Goal: Task Accomplishment & Management: Complete application form

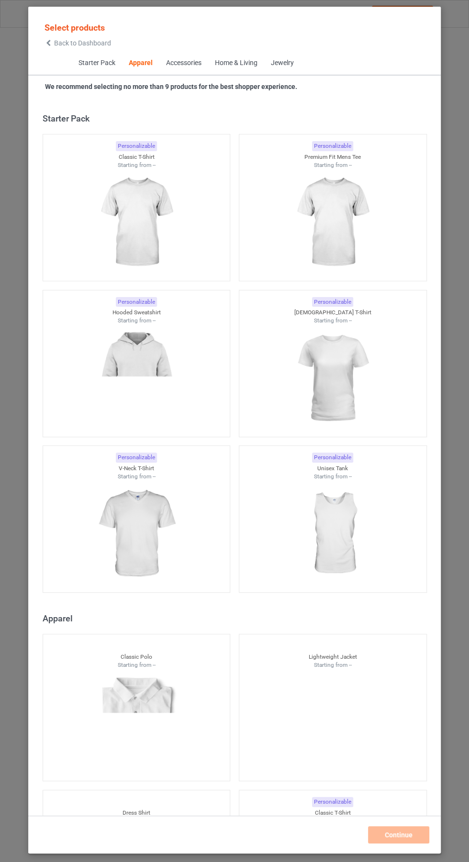
scroll to position [512, 0]
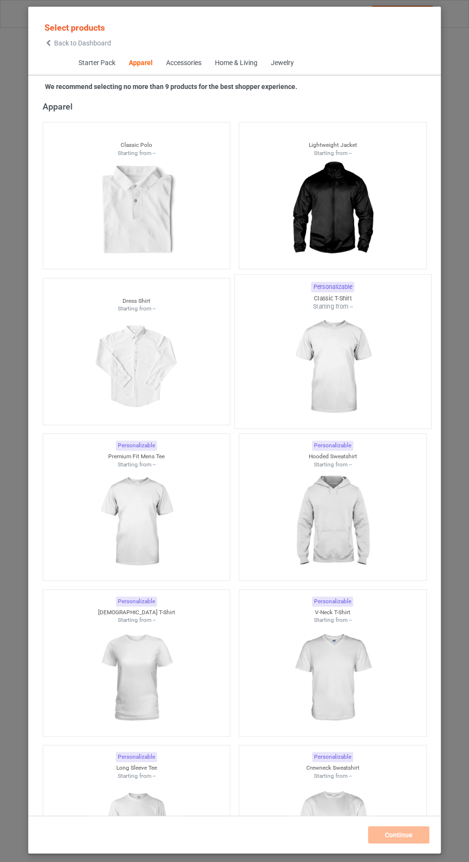
click at [346, 356] on img at bounding box center [333, 367] width 90 height 112
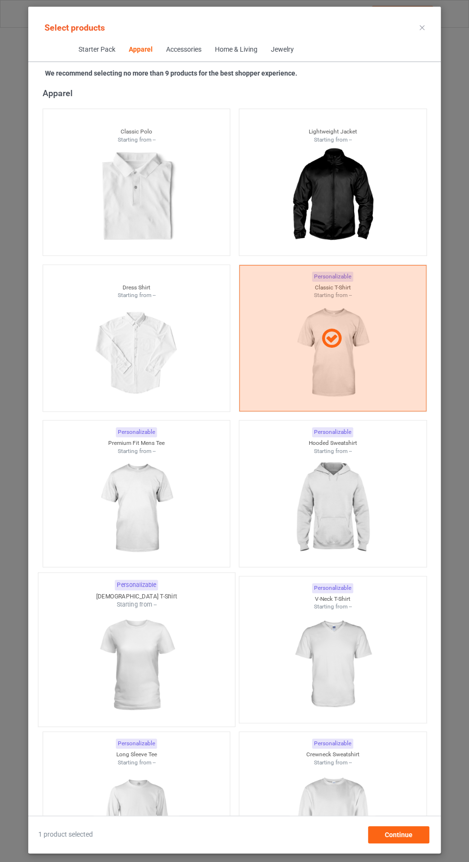
click at [157, 666] on img at bounding box center [136, 665] width 90 height 112
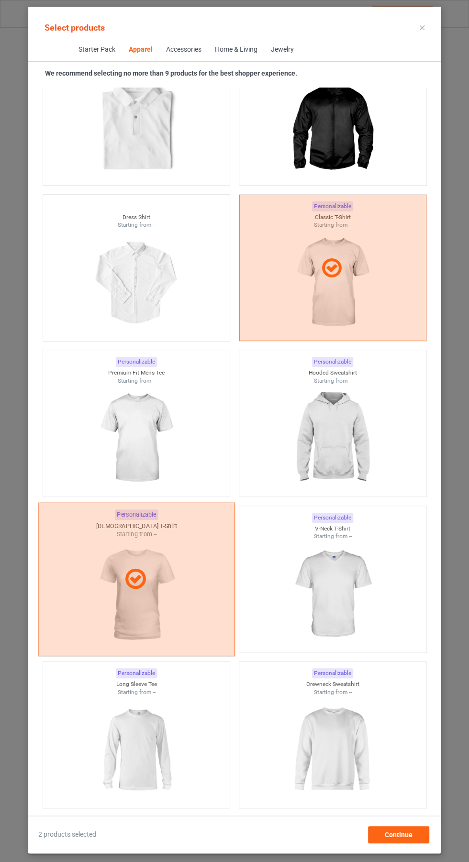
scroll to position [583, 0]
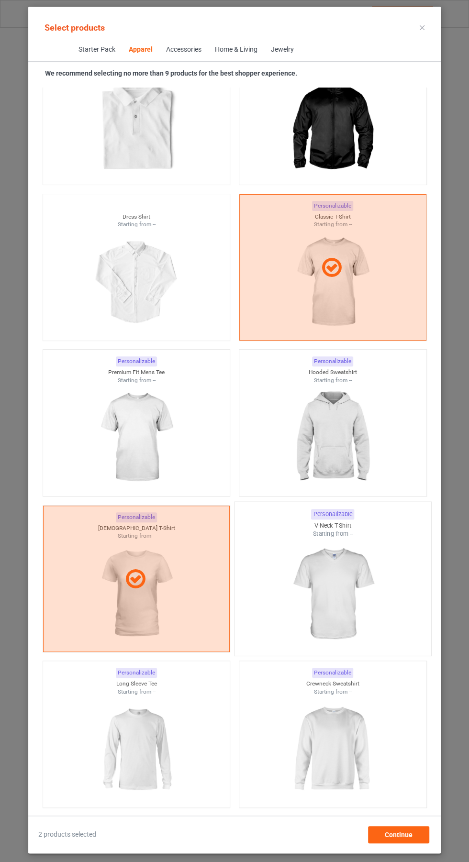
click at [352, 585] on img at bounding box center [333, 594] width 90 height 112
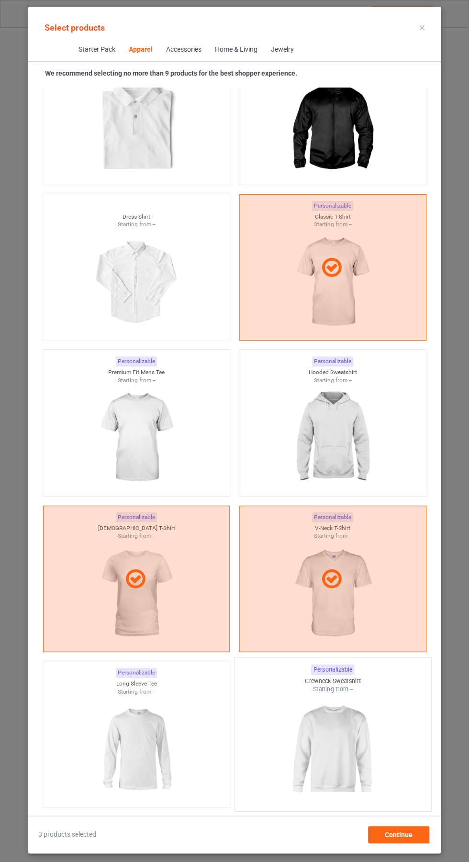
click at [344, 758] on img at bounding box center [333, 750] width 90 height 112
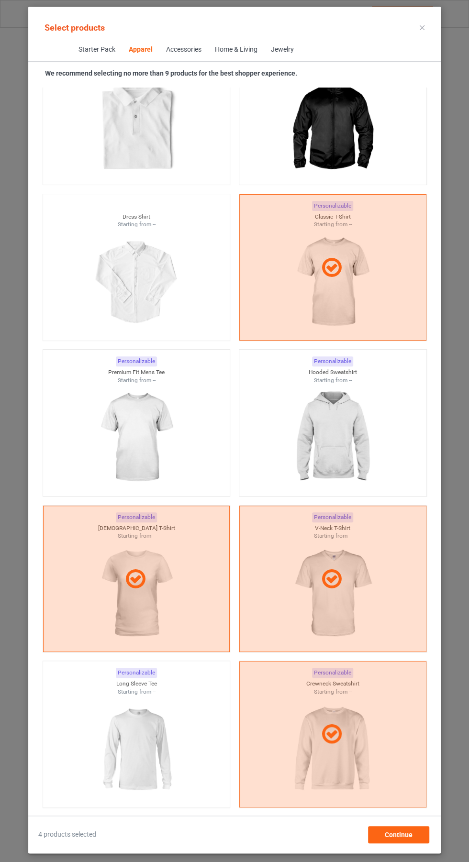
click at [422, 27] on icon at bounding box center [422, 27] width 5 height 5
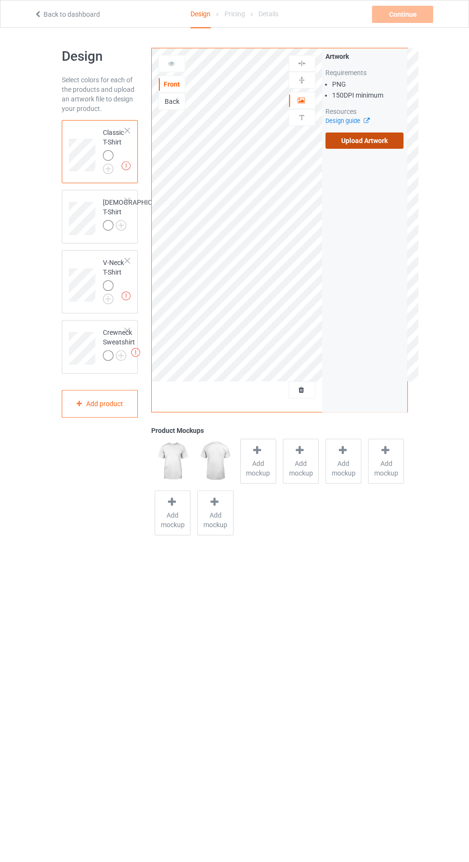
click at [372, 138] on label "Upload Artwork" at bounding box center [364, 141] width 78 height 16
click at [0, 0] on input "Upload Artwork" at bounding box center [0, 0] width 0 height 0
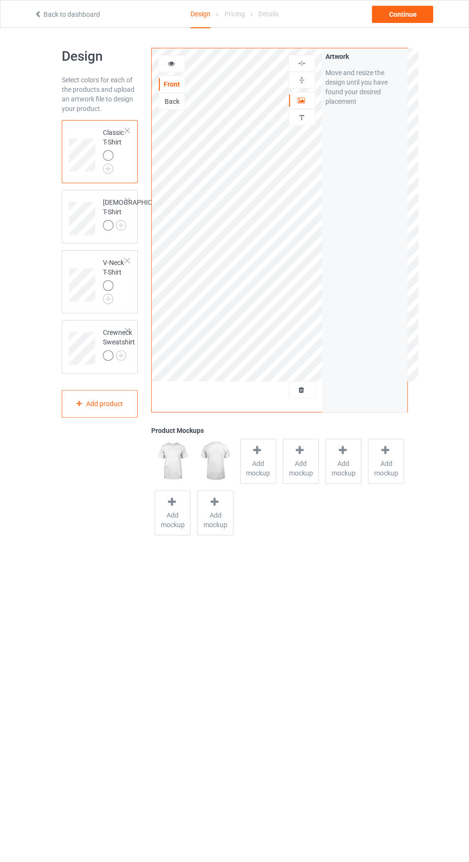
click at [168, 105] on div "Back" at bounding box center [172, 102] width 26 height 10
click at [414, 17] on div "Continue" at bounding box center [402, 14] width 61 height 17
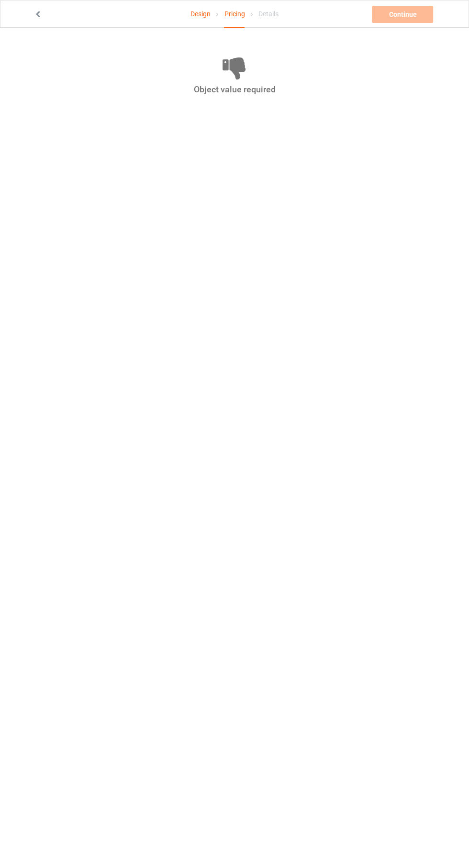
click at [40, 14] on icon at bounding box center [38, 13] width 8 height 7
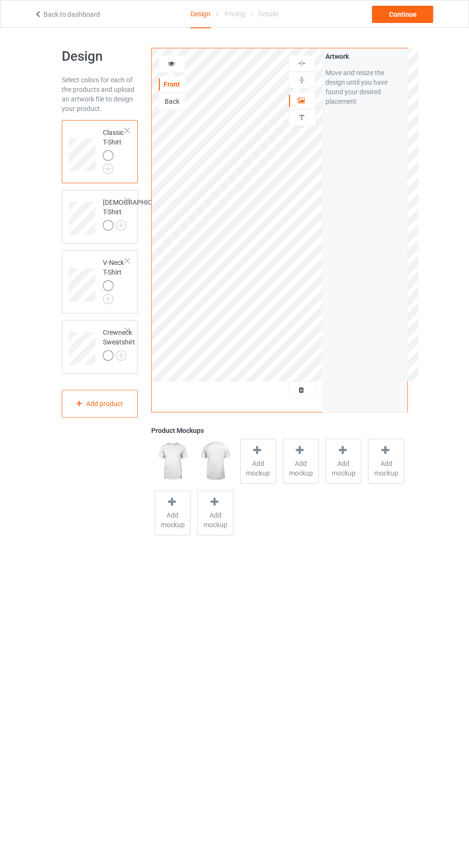
click at [183, 97] on div "Back" at bounding box center [172, 102] width 26 height 10
click at [380, 142] on label "Upload Artwork" at bounding box center [364, 141] width 78 height 16
click at [0, 0] on input "Upload Artwork" at bounding box center [0, 0] width 0 height 0
click at [303, 114] on img at bounding box center [301, 117] width 9 height 9
click at [304, 100] on icon at bounding box center [301, 99] width 8 height 7
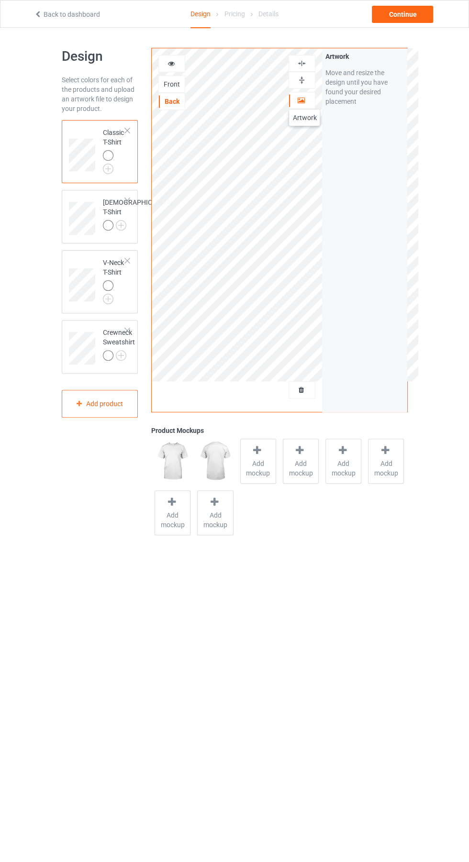
click at [173, 83] on div "Front" at bounding box center [172, 84] width 26 height 10
click at [108, 168] on img at bounding box center [108, 169] width 11 height 11
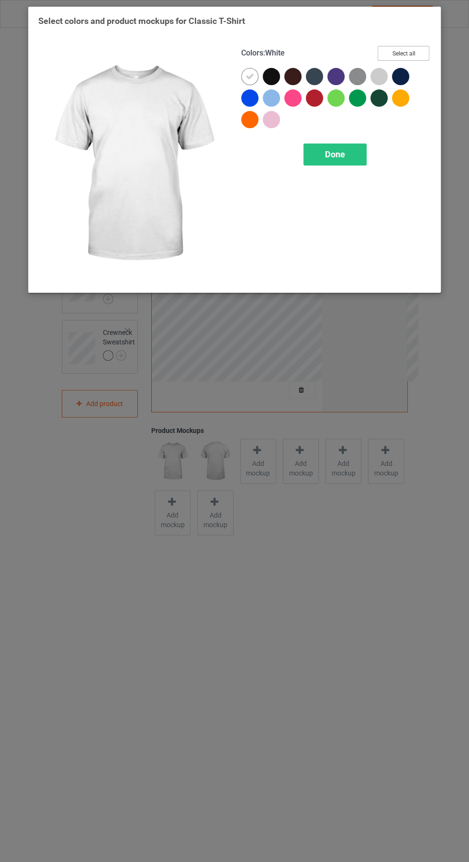
click at [415, 54] on button "Select all" at bounding box center [404, 53] width 52 height 15
click at [249, 76] on icon at bounding box center [250, 76] width 9 height 9
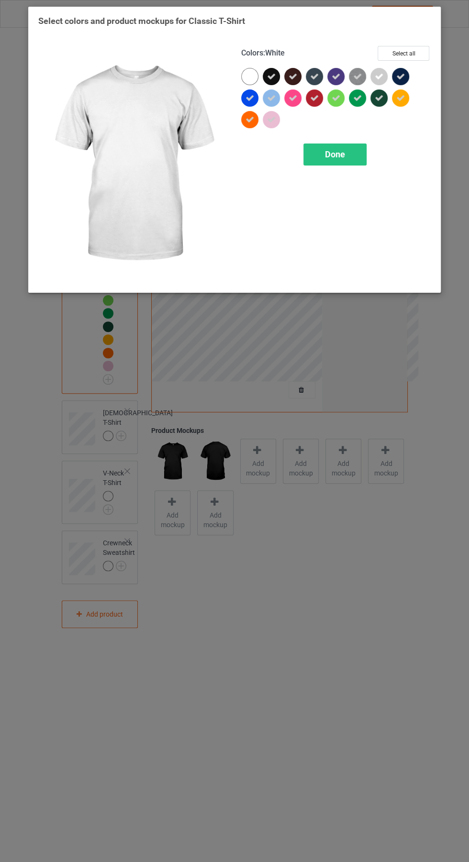
click at [271, 119] on icon at bounding box center [271, 119] width 9 height 9
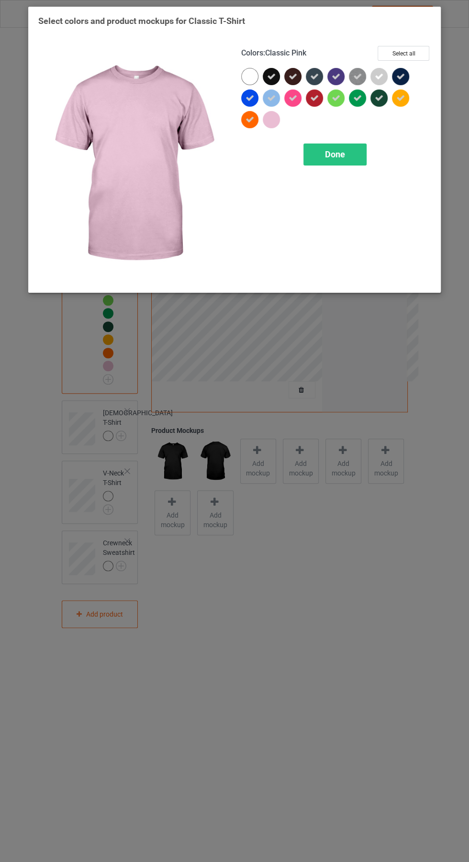
click at [379, 73] on icon at bounding box center [379, 76] width 9 height 9
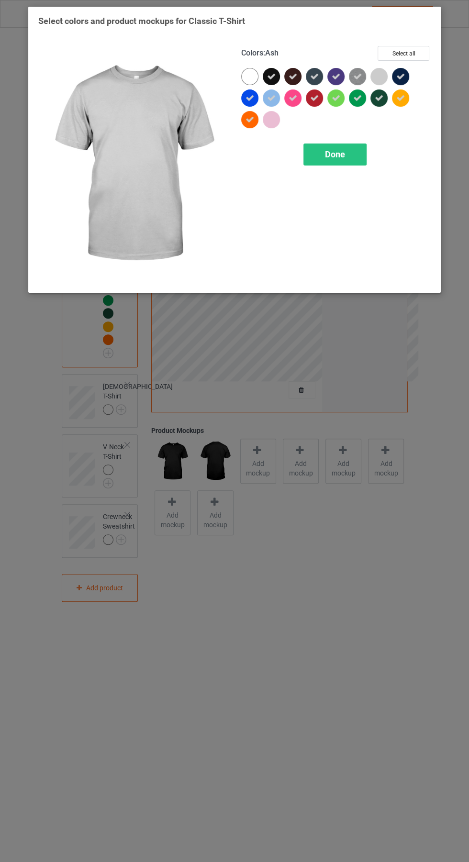
click at [357, 75] on icon at bounding box center [357, 76] width 9 height 9
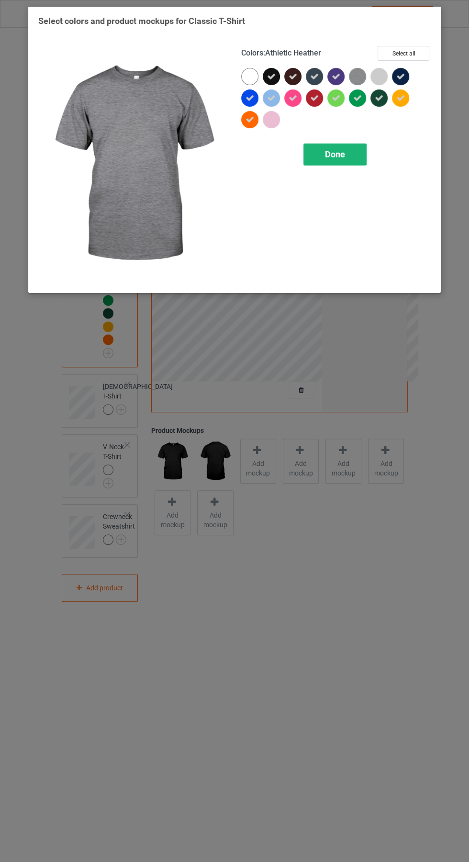
click at [345, 157] on span "Done" at bounding box center [335, 154] width 20 height 10
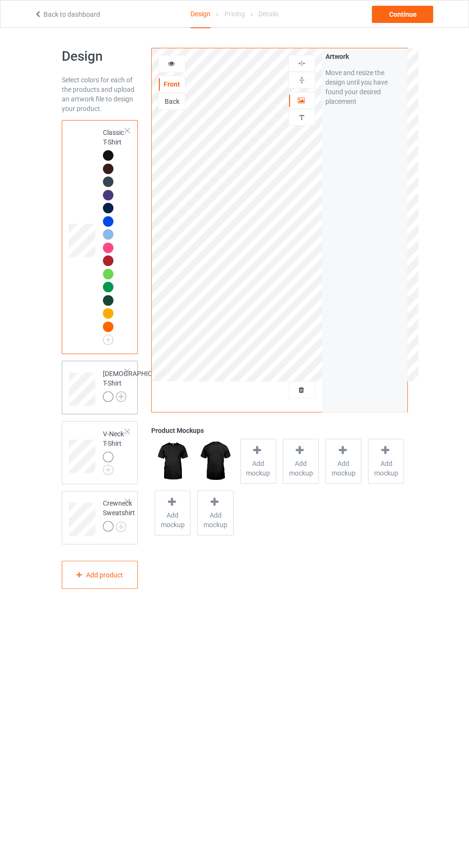
click at [116, 402] on img at bounding box center [121, 396] width 11 height 11
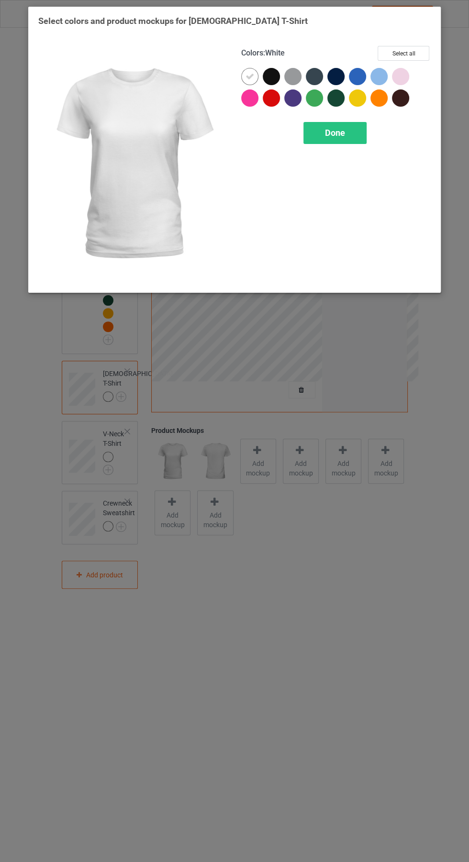
click at [276, 77] on div at bounding box center [271, 76] width 17 height 17
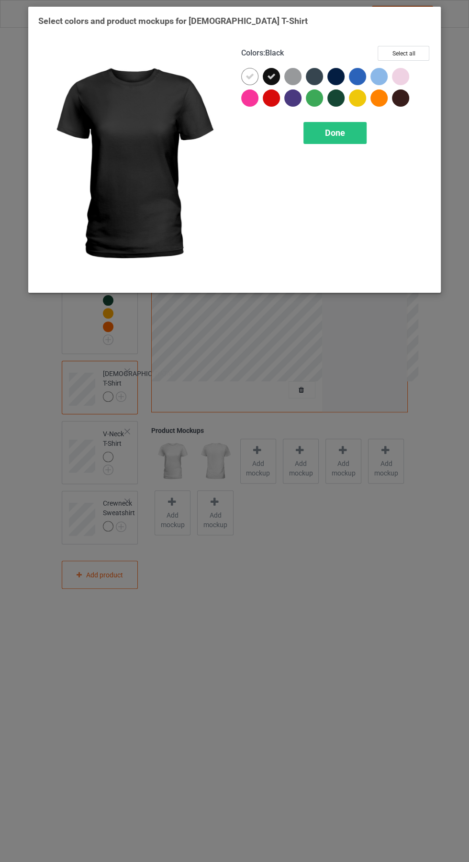
click at [245, 78] on div at bounding box center [249, 76] width 17 height 17
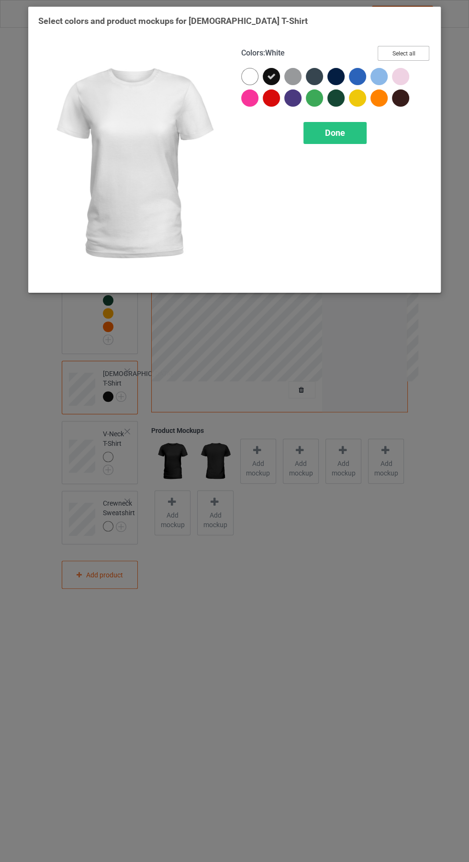
click at [413, 52] on button "Select all" at bounding box center [404, 53] width 52 height 15
click at [400, 76] on icon at bounding box center [400, 76] width 9 height 9
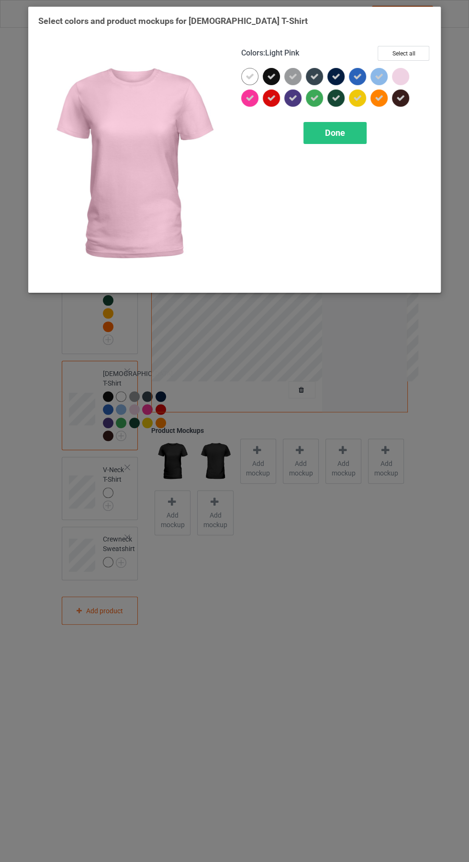
click at [401, 80] on div at bounding box center [400, 76] width 17 height 17
click at [344, 136] on span "Done" at bounding box center [335, 133] width 20 height 10
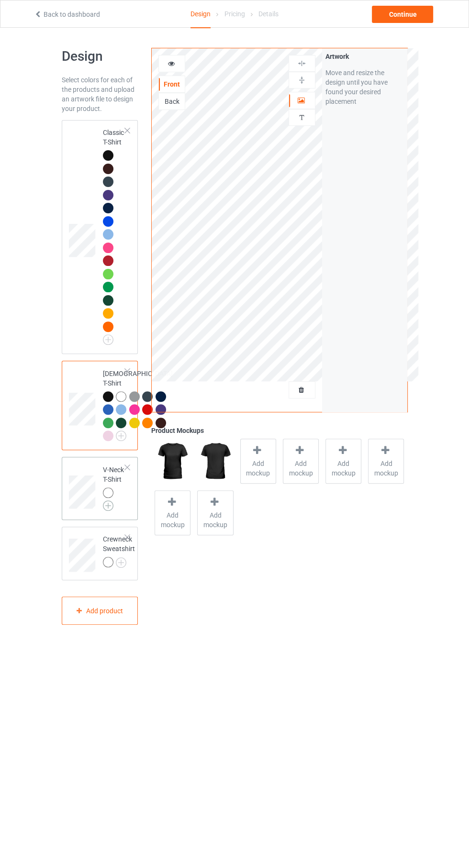
click at [108, 511] on img at bounding box center [108, 506] width 11 height 11
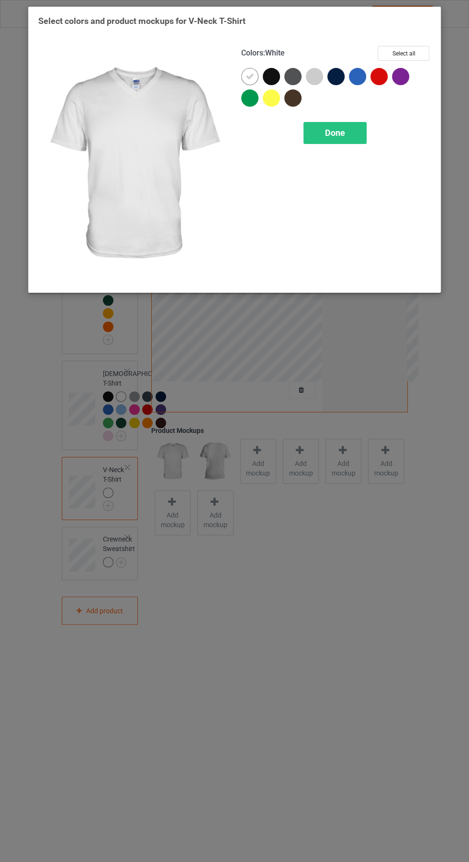
click at [269, 72] on div at bounding box center [271, 76] width 17 height 17
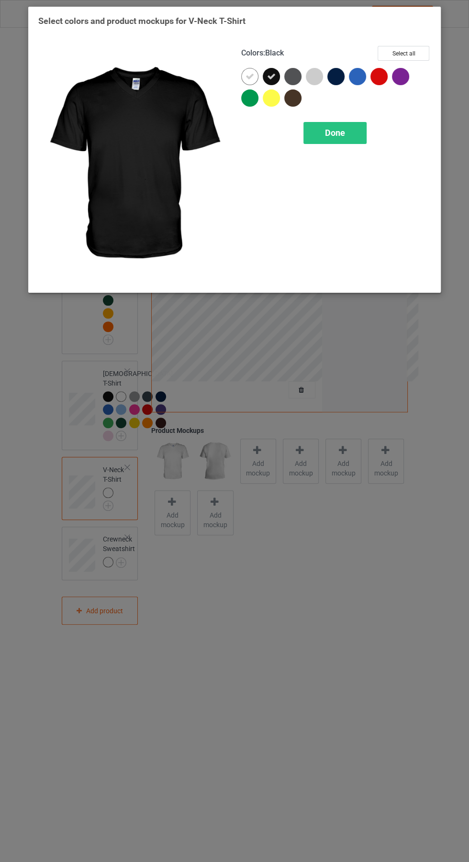
click at [249, 76] on icon at bounding box center [250, 76] width 9 height 9
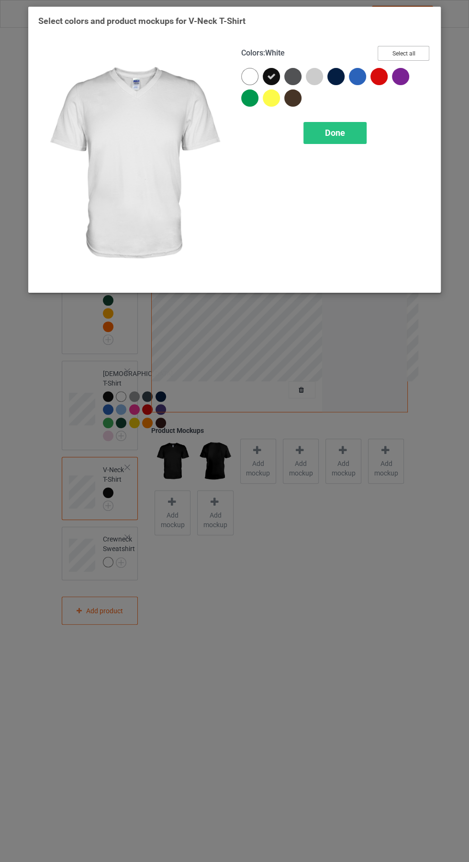
click at [410, 49] on button "Select all" at bounding box center [404, 53] width 52 height 15
click at [246, 74] on icon at bounding box center [250, 76] width 9 height 9
click at [317, 74] on icon at bounding box center [314, 76] width 9 height 9
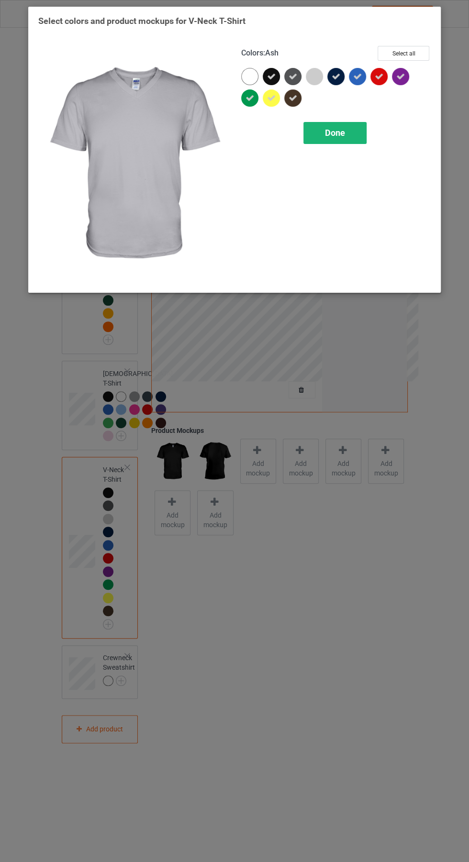
click at [336, 133] on span "Done" at bounding box center [335, 133] width 20 height 10
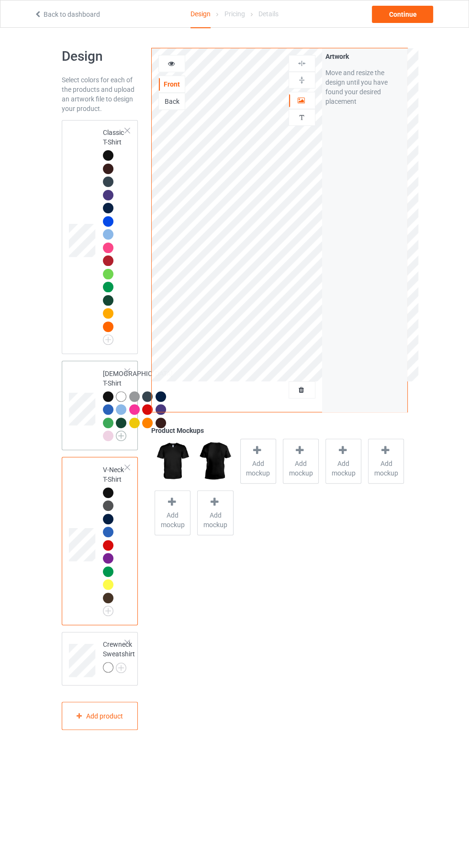
click at [116, 441] on img at bounding box center [121, 436] width 11 height 11
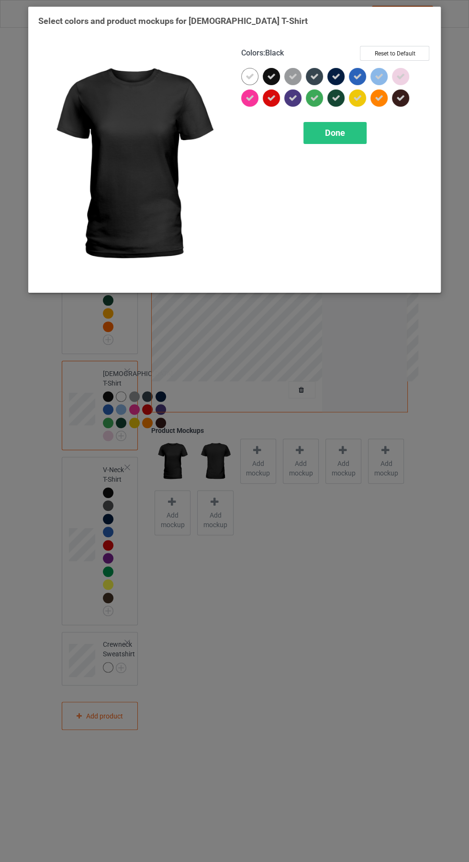
click at [249, 76] on icon at bounding box center [250, 76] width 9 height 9
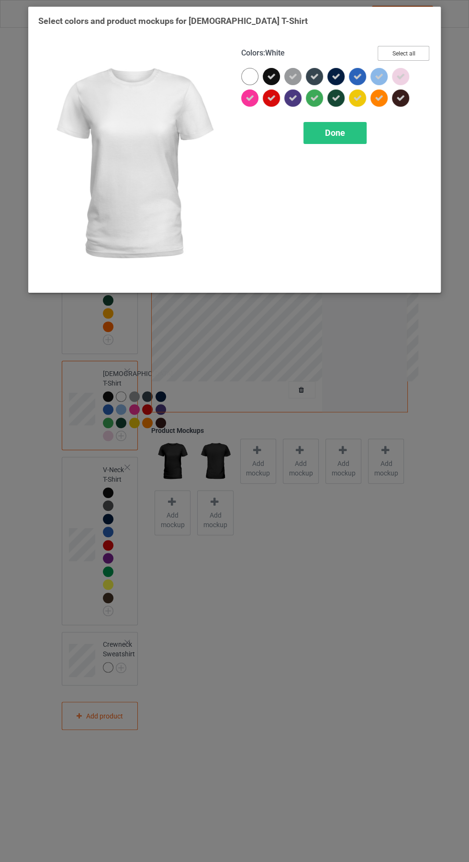
click at [410, 48] on button "Select all" at bounding box center [404, 53] width 52 height 15
click at [403, 53] on button "Reset to Default" at bounding box center [394, 53] width 69 height 15
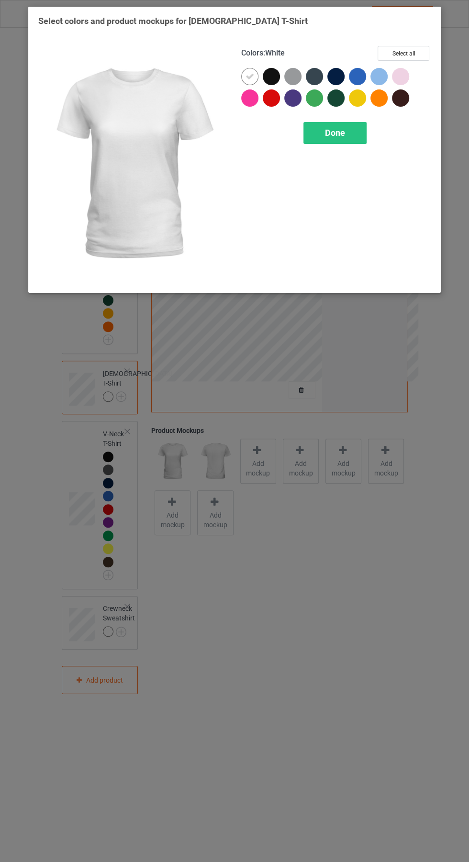
click at [281, 79] on div at bounding box center [274, 79] width 22 height 22
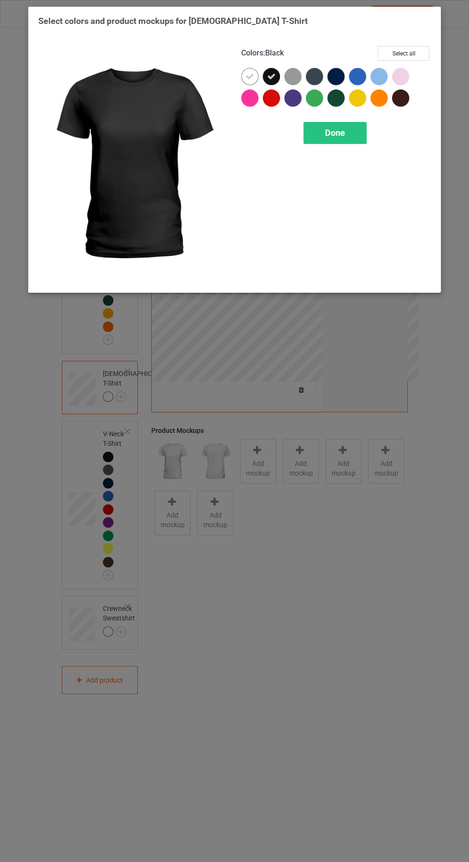
click at [249, 76] on icon at bounding box center [250, 76] width 9 height 9
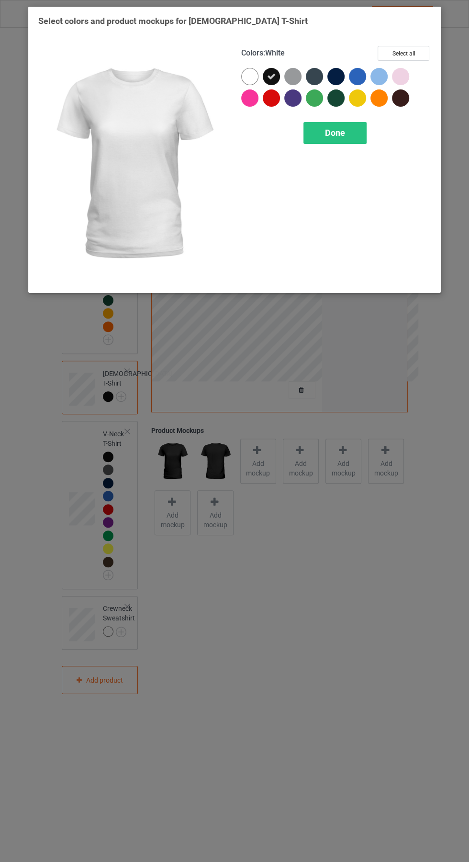
click at [337, 78] on div at bounding box center [335, 76] width 17 height 17
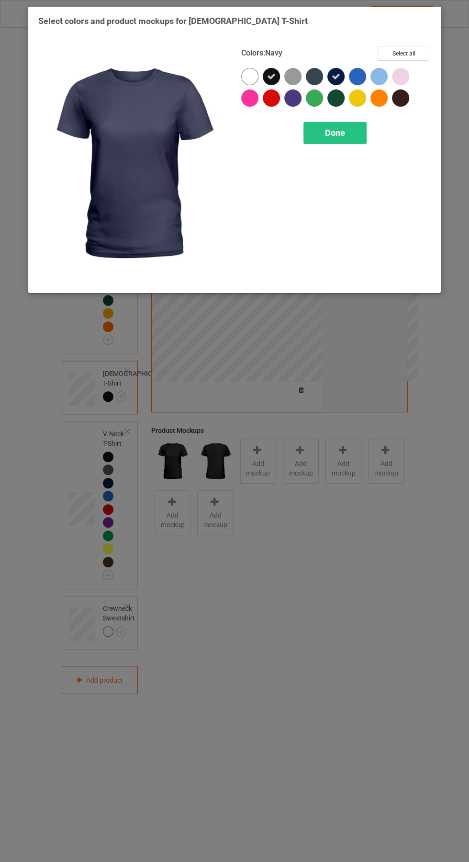
click at [311, 78] on div at bounding box center [314, 76] width 17 height 17
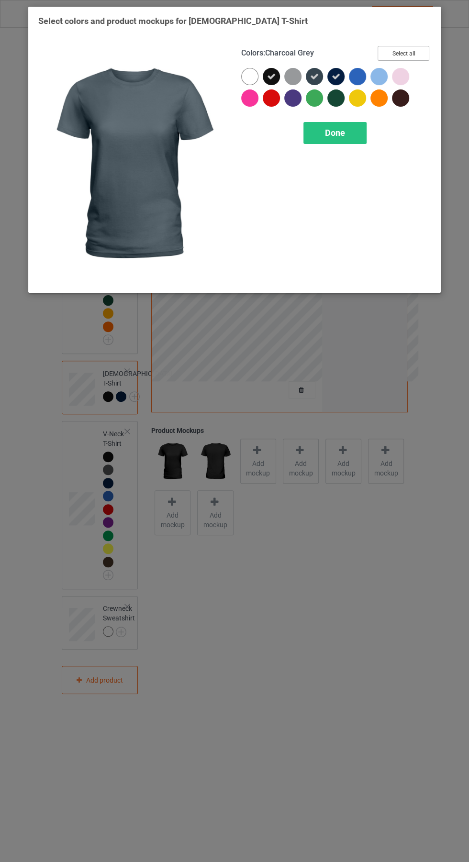
click at [403, 53] on button "Select all" at bounding box center [404, 53] width 52 height 15
click at [249, 76] on icon at bounding box center [250, 76] width 9 height 9
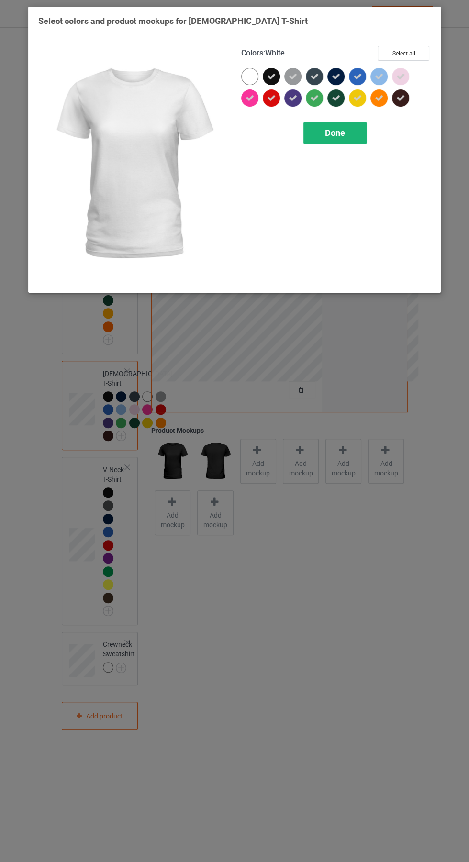
click at [346, 135] on div "Done" at bounding box center [334, 133] width 63 height 22
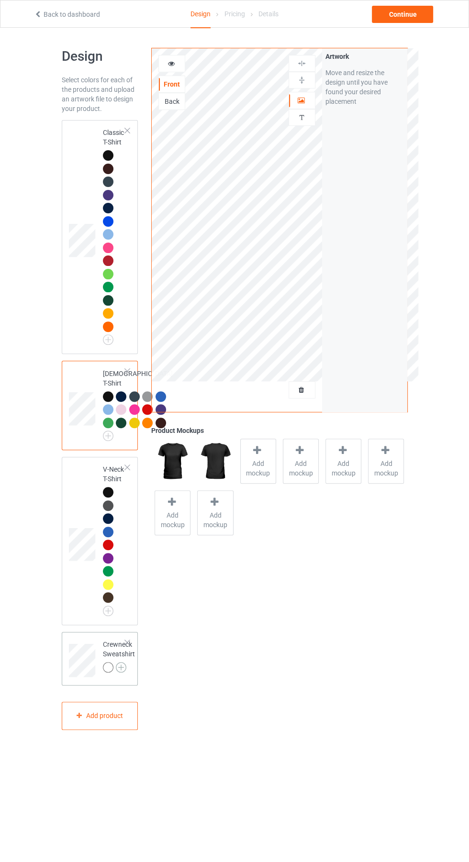
click at [124, 673] on img at bounding box center [121, 667] width 11 height 11
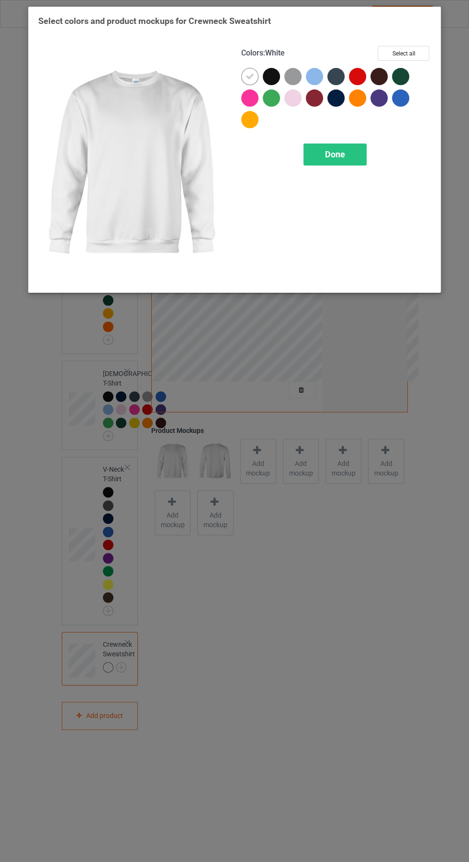
click at [275, 74] on div at bounding box center [271, 76] width 17 height 17
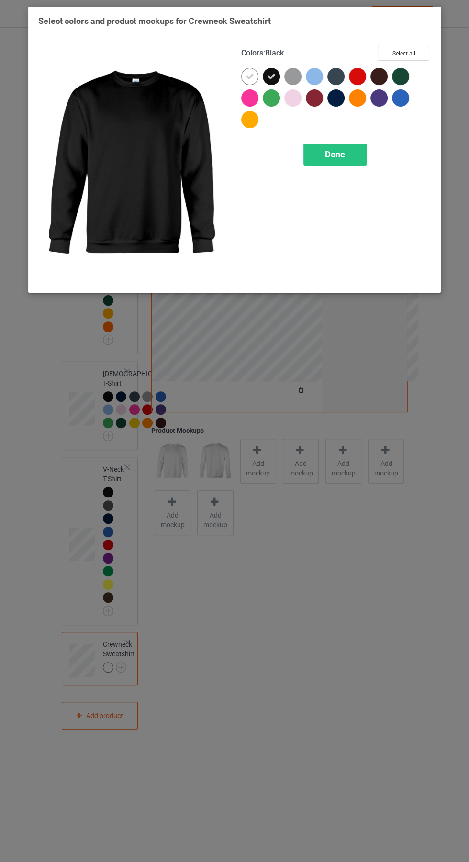
click at [249, 77] on icon at bounding box center [250, 76] width 9 height 9
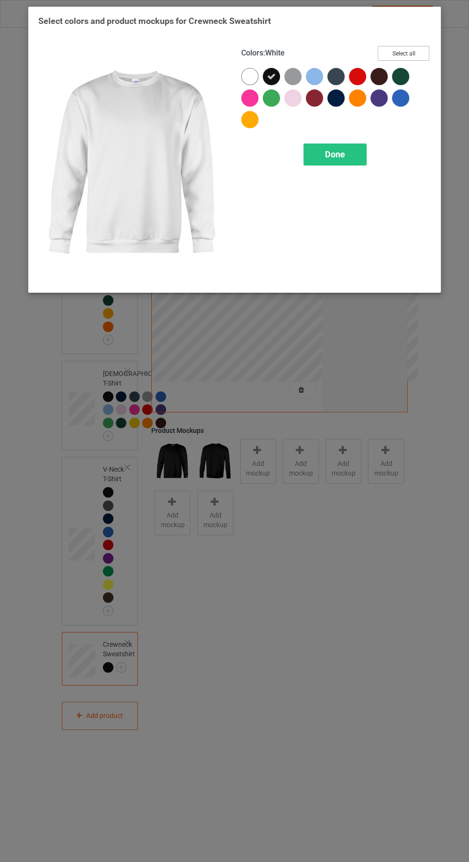
click at [413, 49] on button "Select all" at bounding box center [404, 53] width 52 height 15
click at [249, 77] on icon at bounding box center [250, 76] width 9 height 9
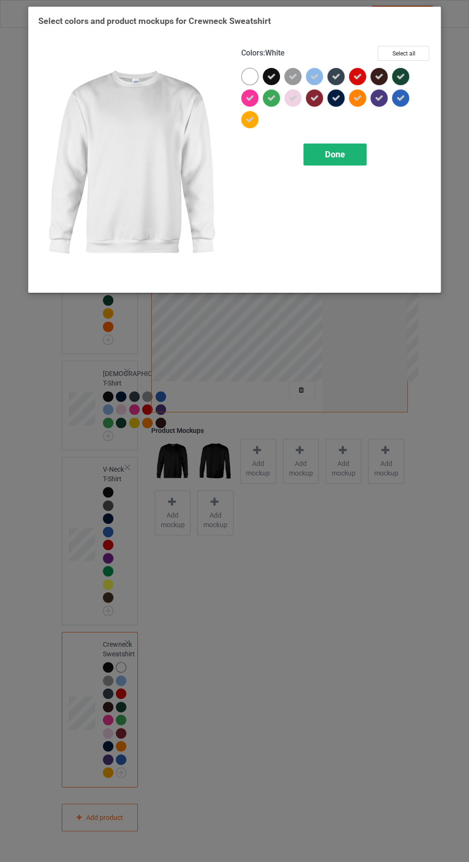
click at [349, 160] on div "Done" at bounding box center [334, 155] width 63 height 22
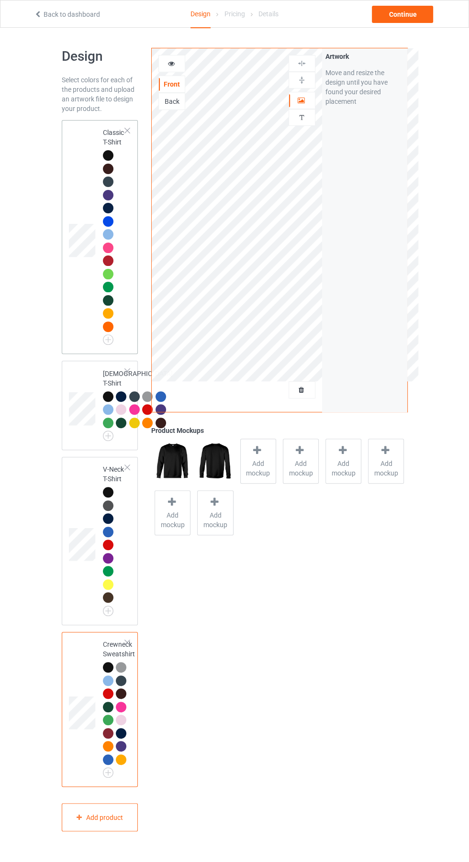
click at [88, 186] on td at bounding box center [83, 237] width 29 height 226
click at [263, 466] on span "Add mockup" at bounding box center [258, 468] width 35 height 19
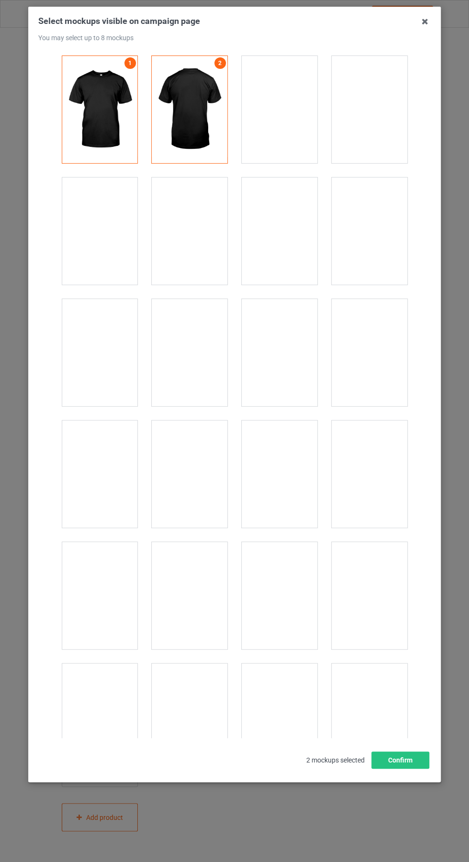
click at [284, 241] on div at bounding box center [280, 231] width 76 height 107
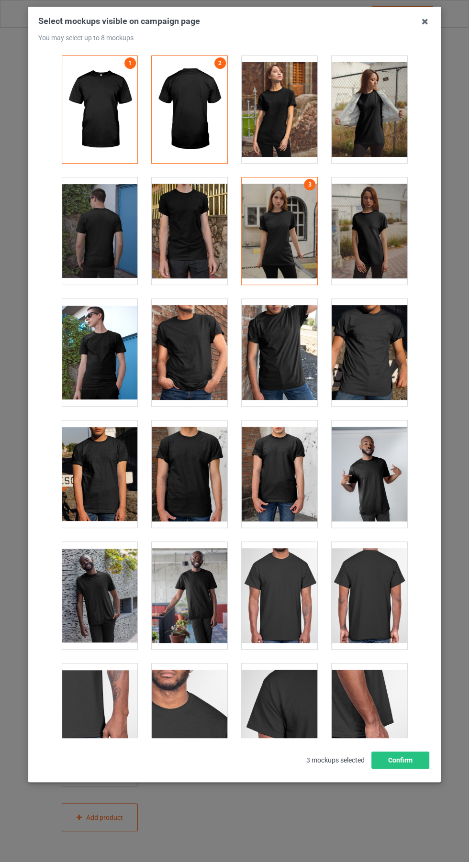
click at [208, 246] on div at bounding box center [190, 231] width 76 height 107
click at [368, 128] on div at bounding box center [370, 109] width 76 height 107
click at [425, 22] on icon at bounding box center [424, 21] width 15 height 15
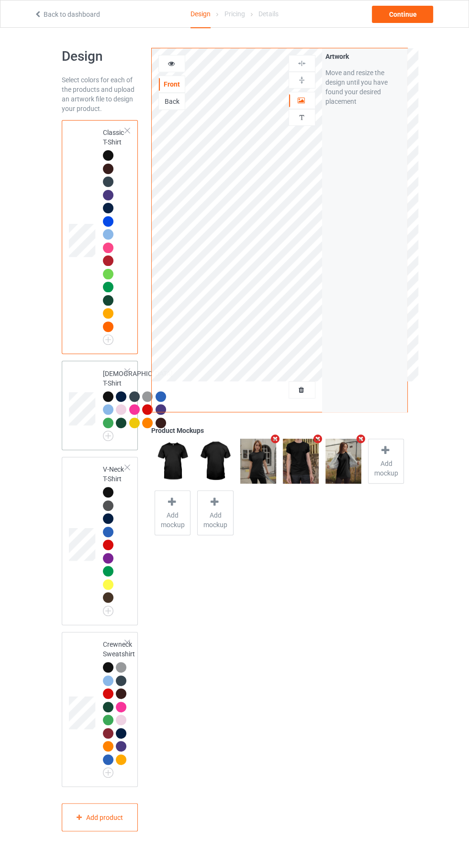
click at [156, 402] on div at bounding box center [161, 396] width 11 height 11
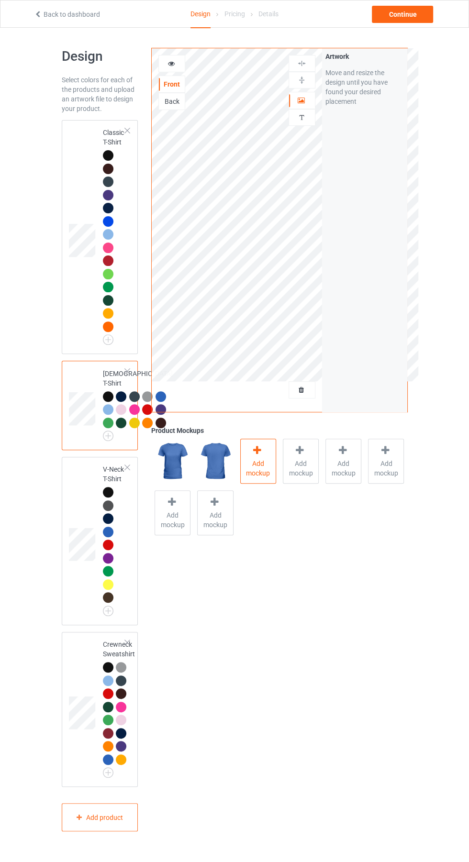
click at [266, 468] on span "Add mockup" at bounding box center [258, 468] width 35 height 19
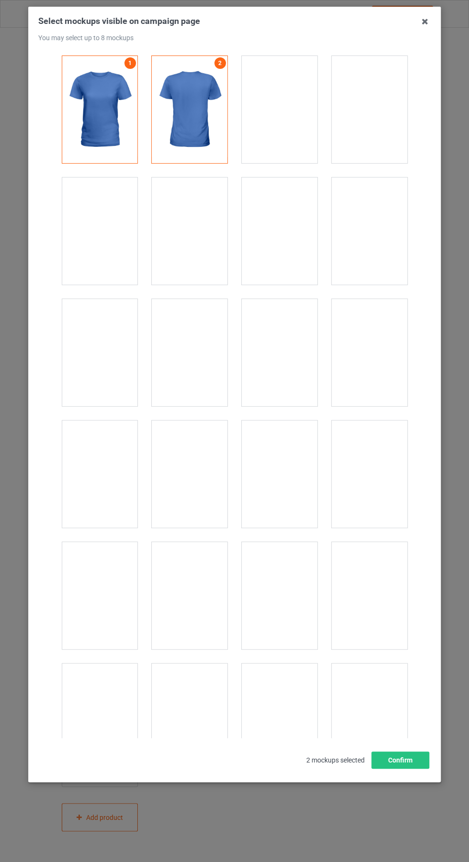
click at [376, 246] on div at bounding box center [370, 231] width 76 height 107
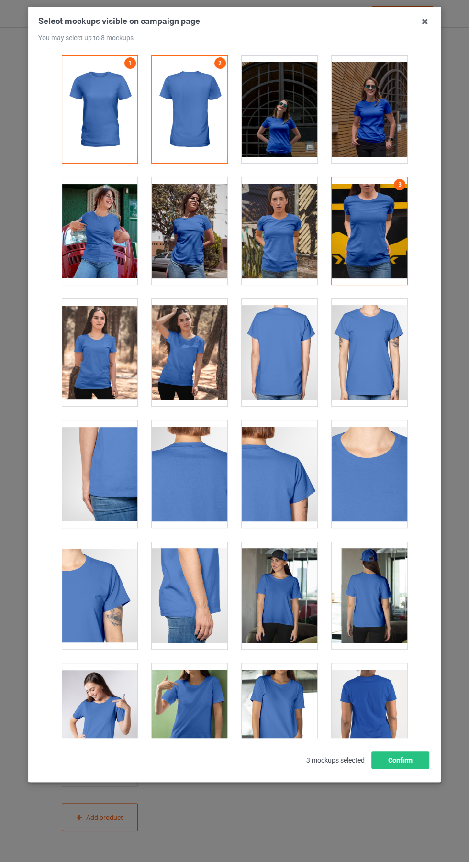
click at [290, 615] on div at bounding box center [280, 595] width 76 height 107
click at [376, 605] on div at bounding box center [370, 595] width 76 height 107
click at [425, 23] on icon at bounding box center [424, 21] width 15 height 15
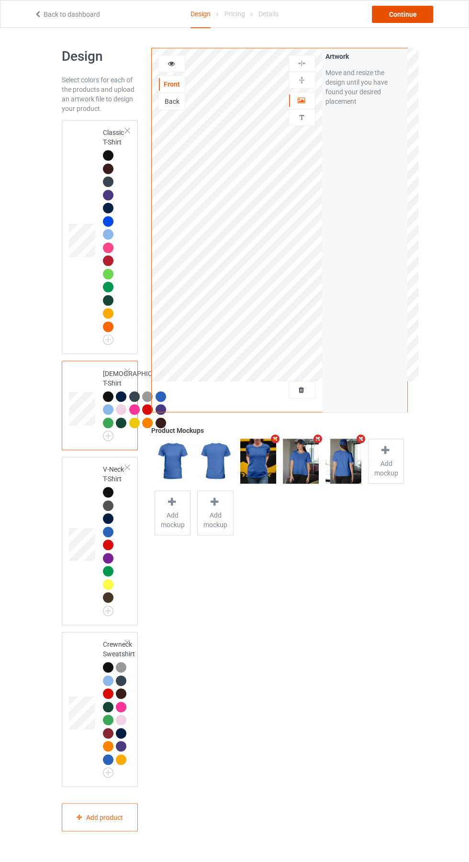
click at [413, 16] on div "Continue" at bounding box center [402, 14] width 61 height 17
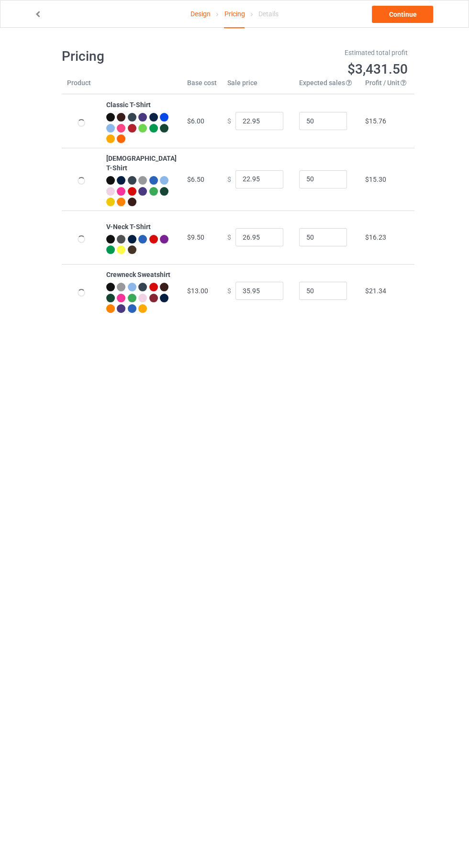
type input "26.95"
type input "30.95"
type input "39.95"
click at [245, 120] on input "26.95" at bounding box center [259, 121] width 48 height 18
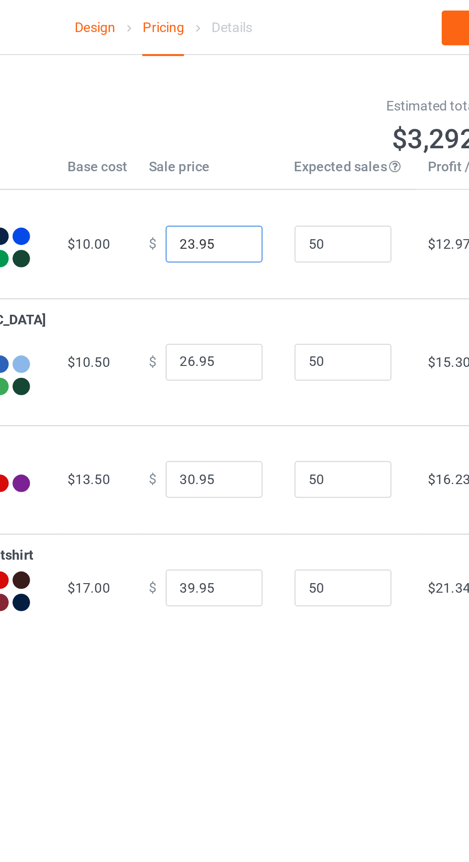
type input "23.95"
click at [239, 176] on input "26.95" at bounding box center [259, 179] width 48 height 18
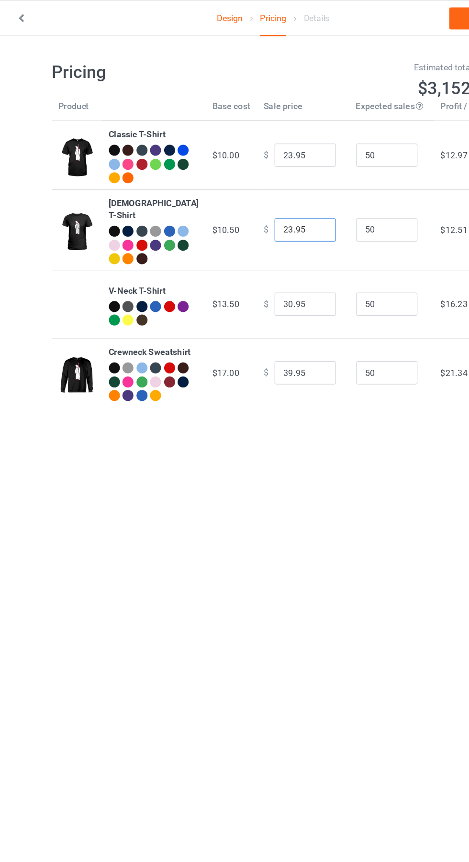
type input "23.95"
click at [238, 230] on input "30.95" at bounding box center [259, 237] width 48 height 18
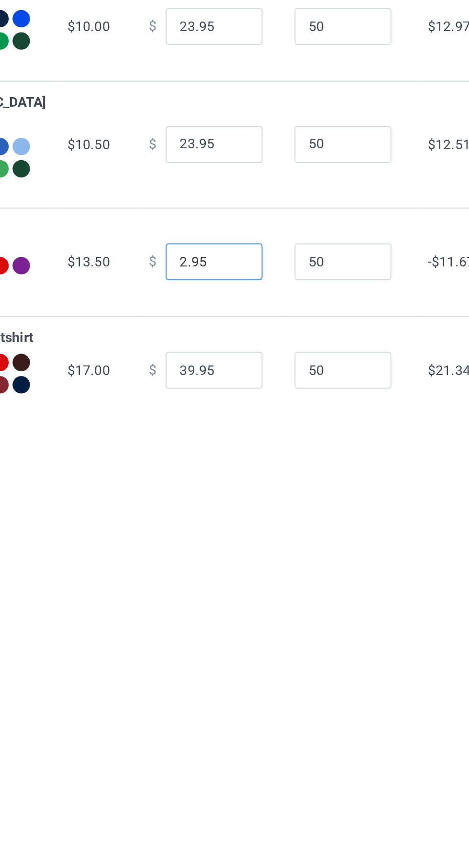
type input "29.95"
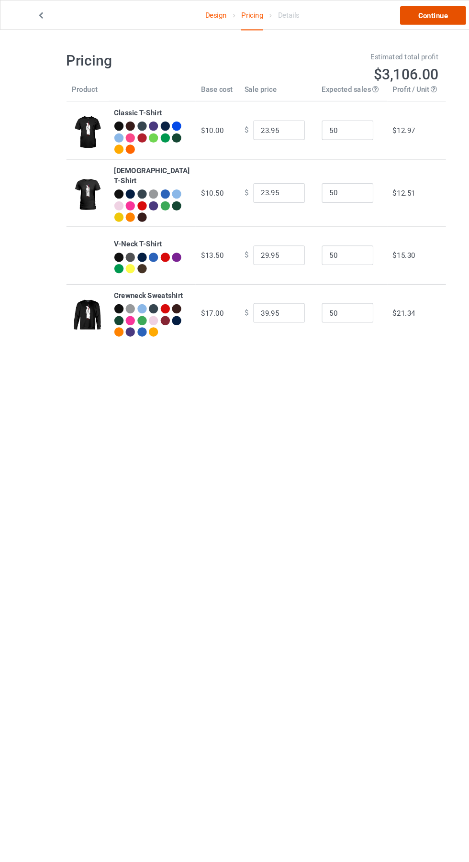
click at [417, 10] on link "Continue" at bounding box center [402, 14] width 61 height 17
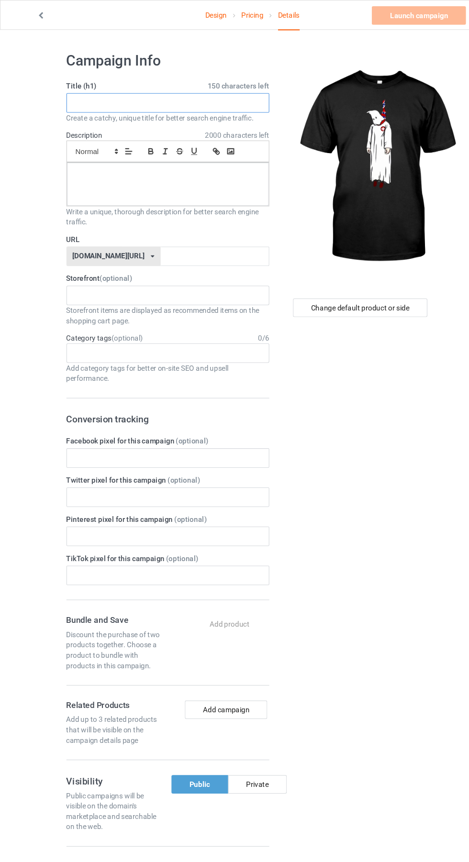
click at [208, 98] on input "text" at bounding box center [156, 96] width 189 height 18
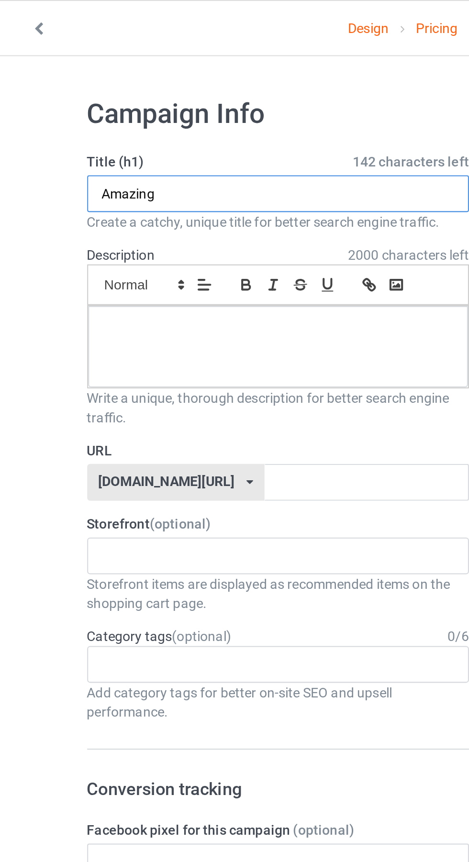
type input "Amazing"
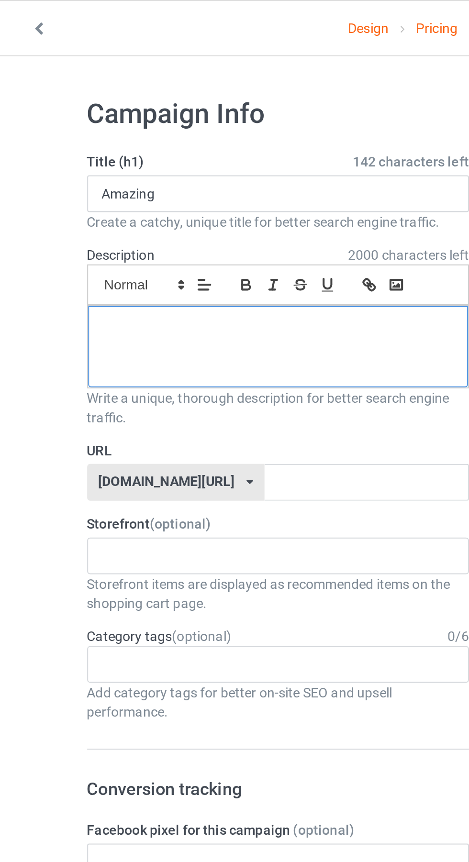
click at [171, 176] on div at bounding box center [156, 171] width 188 height 40
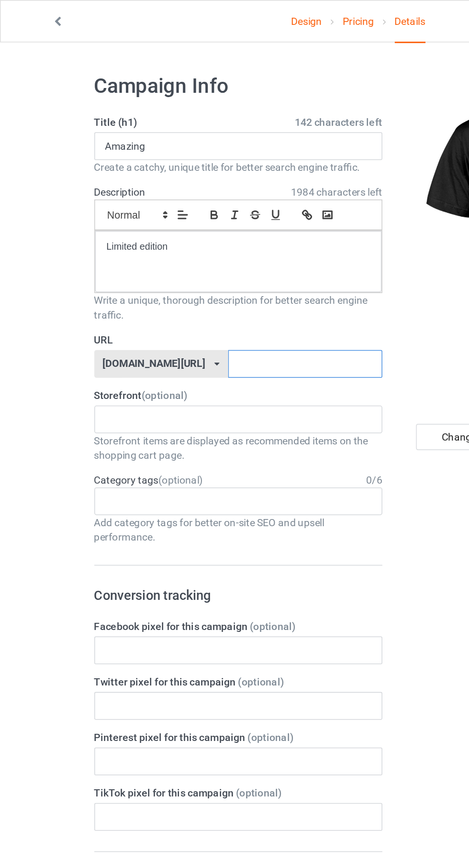
click at [206, 241] on input "text" at bounding box center [199, 238] width 101 height 18
type input "J"
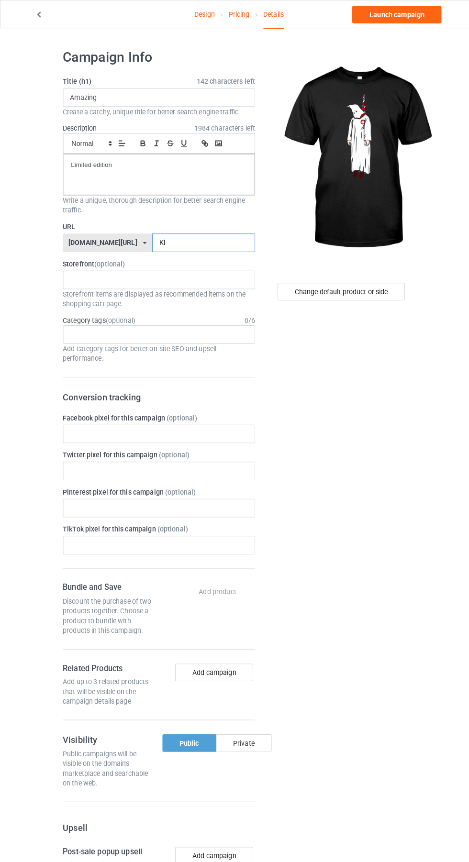
type input "Kl"
click at [256, 727] on div "Private" at bounding box center [239, 729] width 55 height 17
click at [369, 285] on div "Change default product or side" at bounding box center [334, 286] width 125 height 17
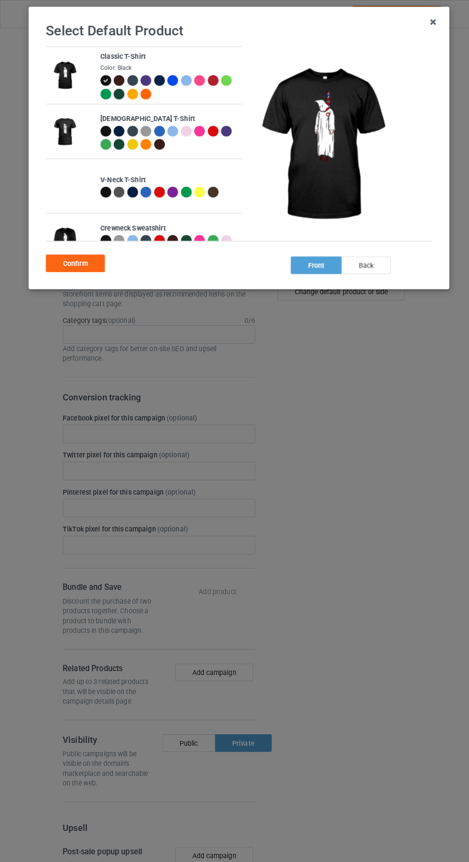
click at [368, 267] on div "back" at bounding box center [359, 260] width 48 height 17
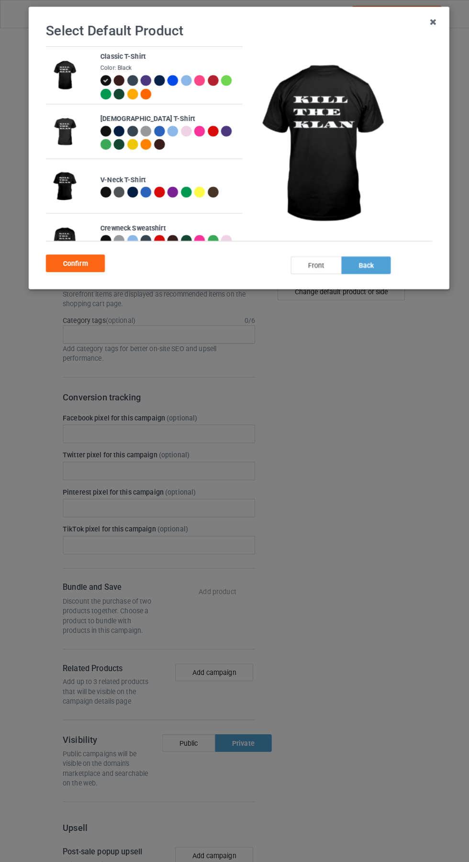
click at [312, 267] on div "front" at bounding box center [310, 260] width 50 height 17
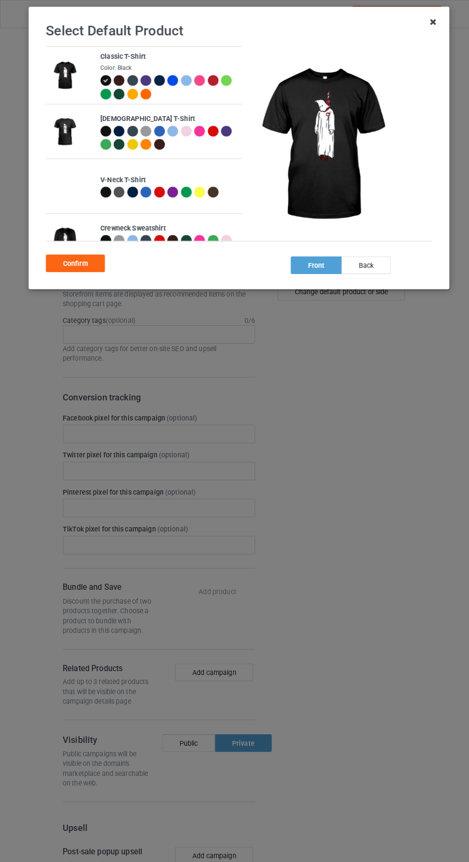
click at [424, 23] on icon at bounding box center [424, 21] width 15 height 15
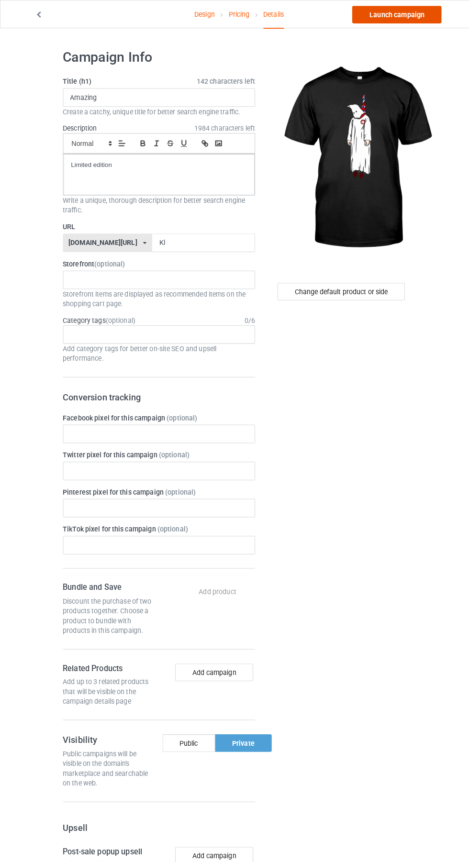
click at [421, 20] on link "Launch campaign" at bounding box center [390, 14] width 88 height 17
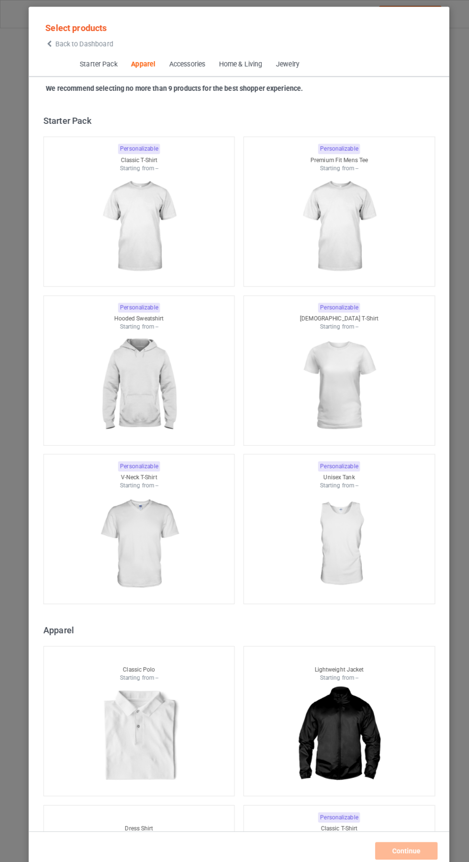
click at [48, 45] on icon at bounding box center [49, 43] width 8 height 7
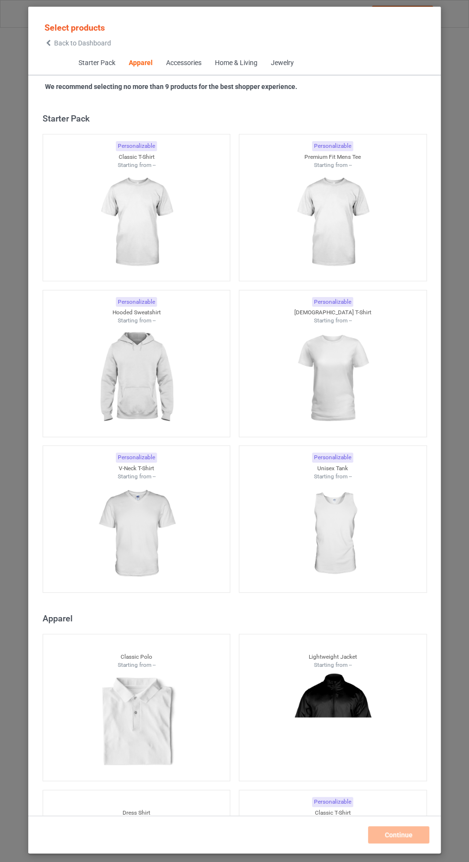
scroll to position [512, 0]
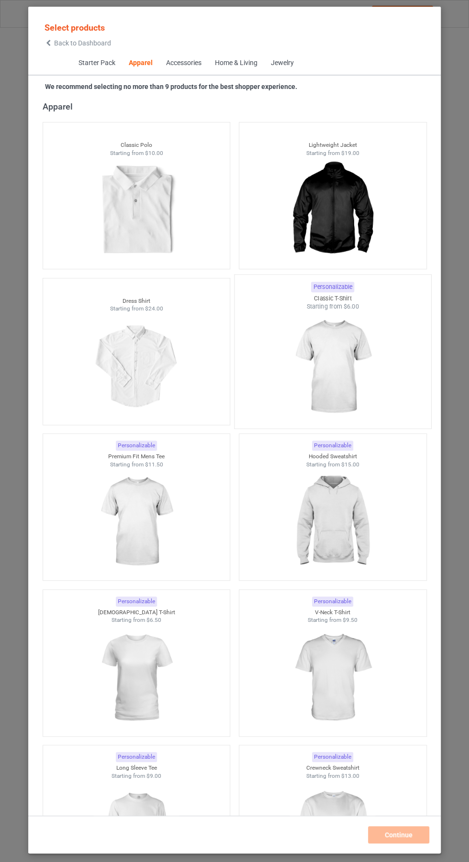
click at [354, 369] on img at bounding box center [333, 367] width 90 height 112
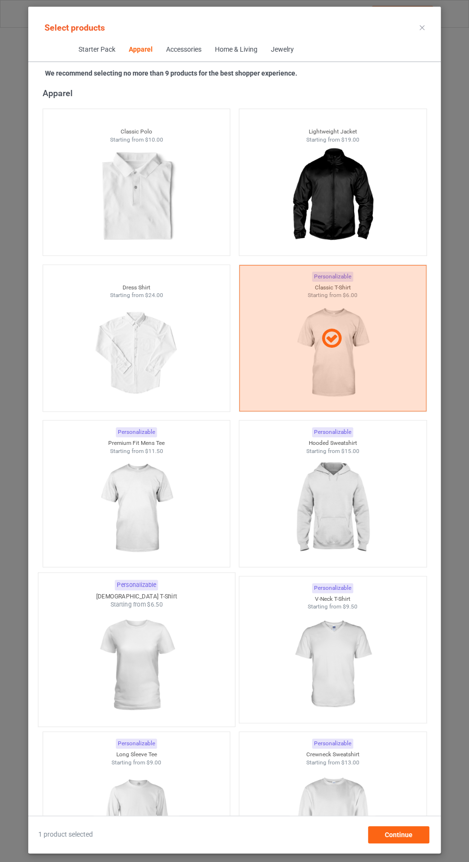
click at [151, 668] on img at bounding box center [136, 665] width 90 height 112
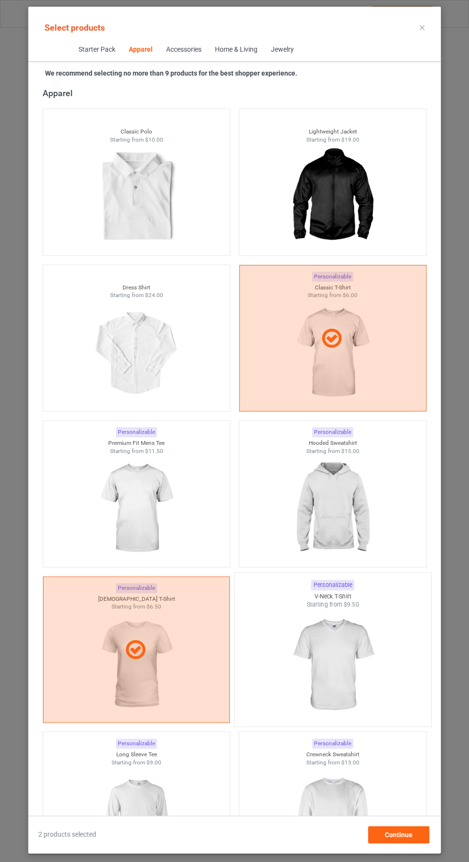
click at [341, 652] on img at bounding box center [333, 665] width 90 height 112
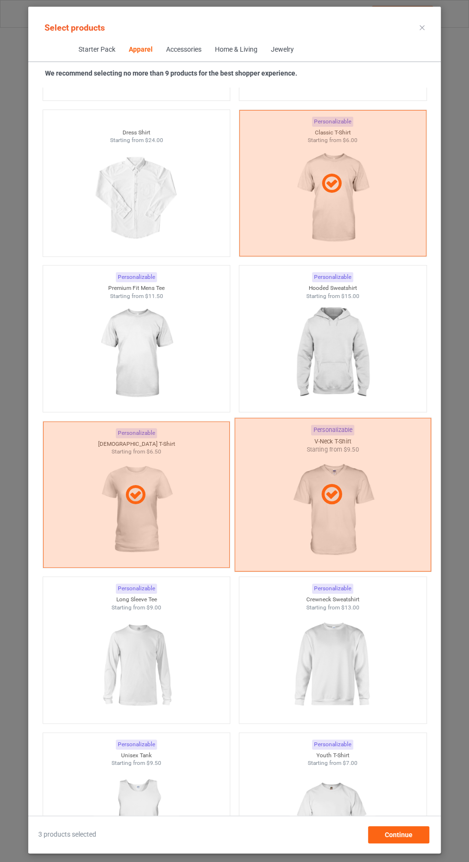
scroll to position [671, 0]
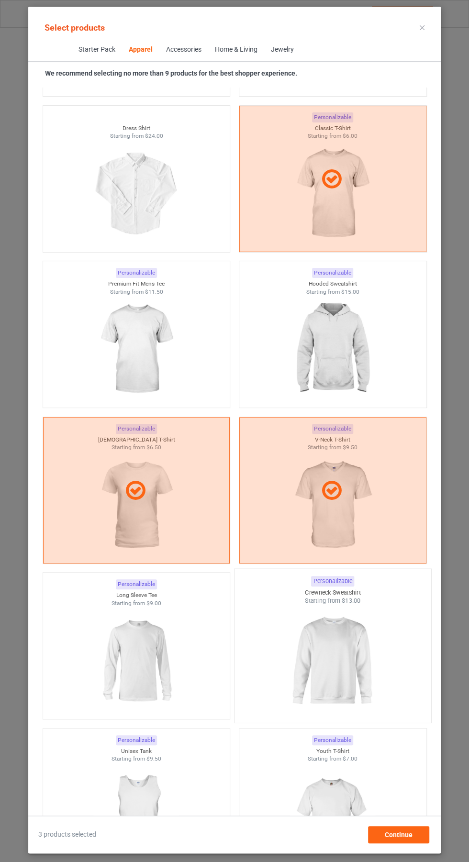
click at [362, 669] on img at bounding box center [333, 661] width 90 height 112
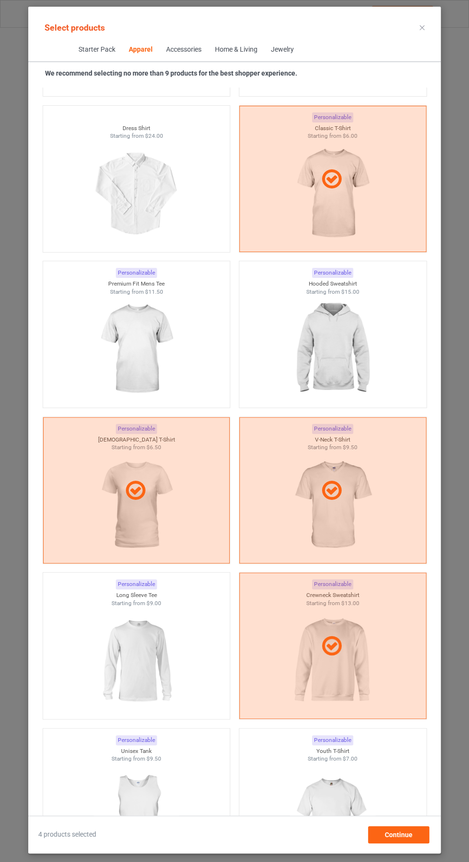
click at [422, 29] on icon at bounding box center [422, 27] width 5 height 5
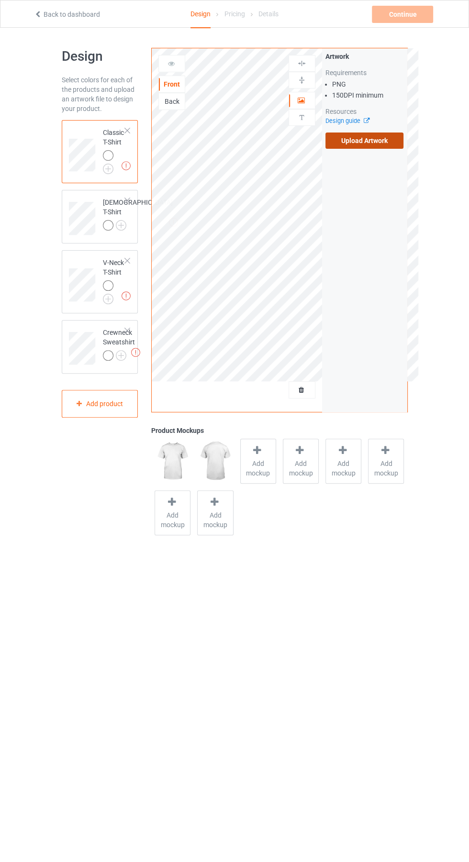
click at [371, 144] on label "Upload Artwork" at bounding box center [364, 141] width 78 height 16
click at [0, 0] on input "Upload Artwork" at bounding box center [0, 0] width 0 height 0
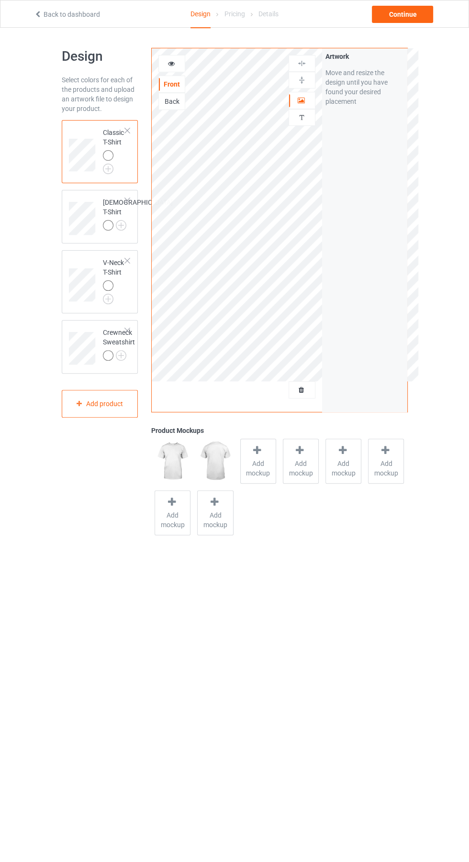
click at [174, 100] on div "Back" at bounding box center [172, 102] width 26 height 10
click at [392, 141] on label "Upload Artwork" at bounding box center [364, 141] width 78 height 16
click at [0, 0] on input "Upload Artwork" at bounding box center [0, 0] width 0 height 0
click at [179, 67] on div at bounding box center [172, 64] width 26 height 10
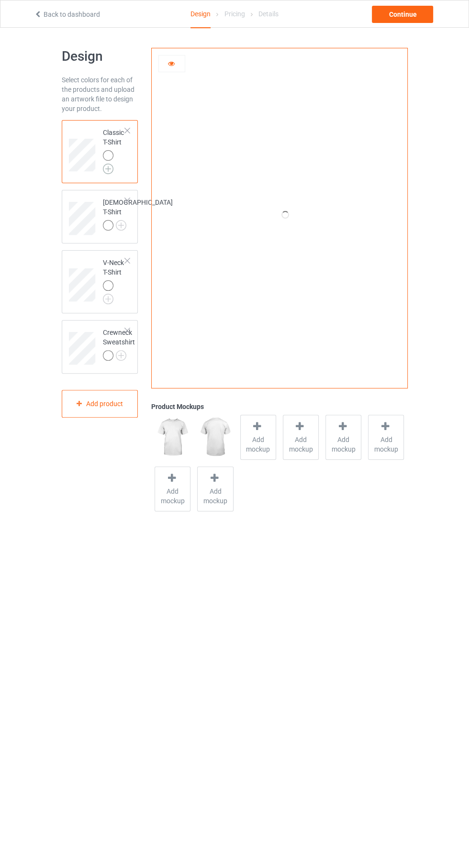
click at [108, 170] on img at bounding box center [108, 169] width 11 height 11
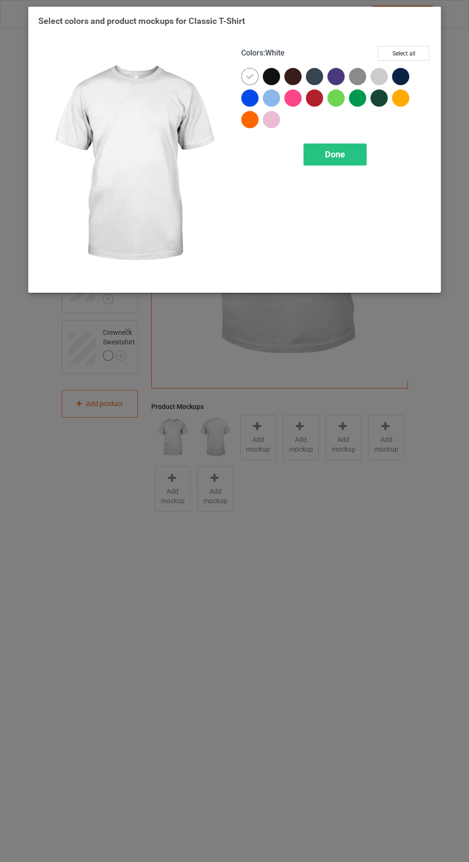
click at [274, 73] on div at bounding box center [271, 76] width 17 height 17
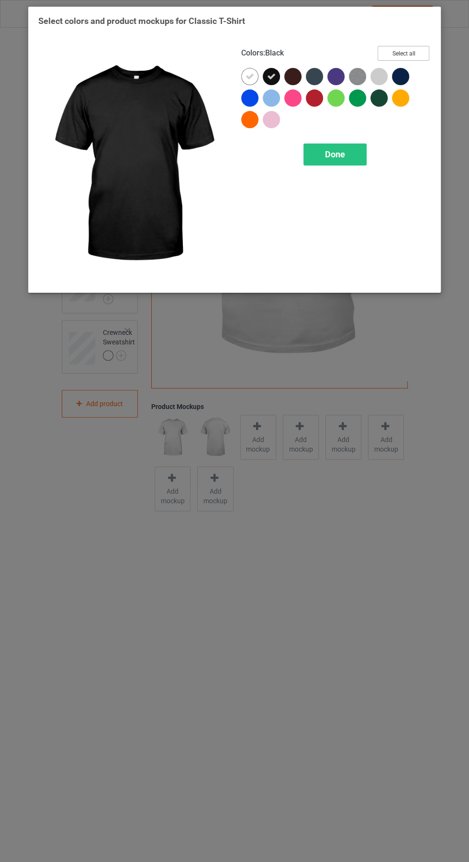
click at [410, 50] on button "Select all" at bounding box center [404, 53] width 52 height 15
click at [252, 77] on icon at bounding box center [250, 76] width 9 height 9
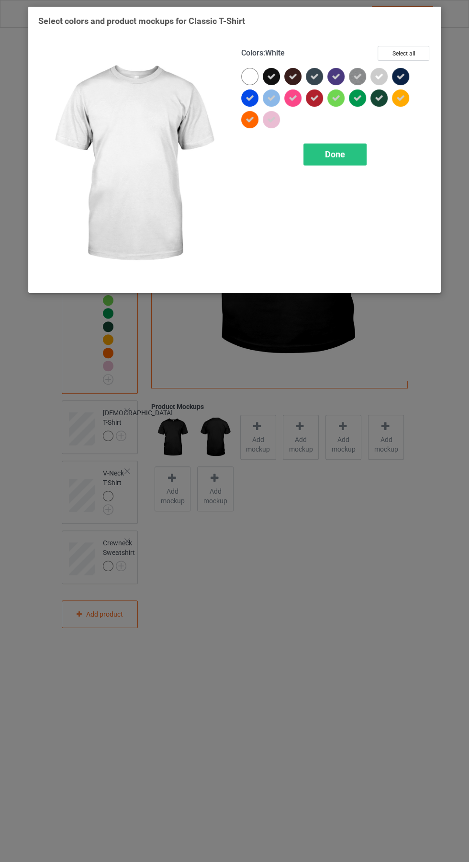
click at [381, 79] on icon at bounding box center [379, 76] width 9 height 9
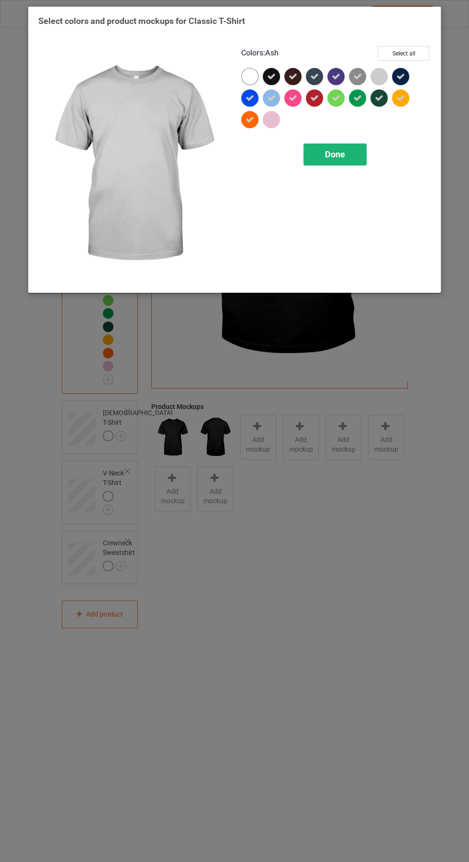
click at [344, 159] on span "Done" at bounding box center [335, 154] width 20 height 10
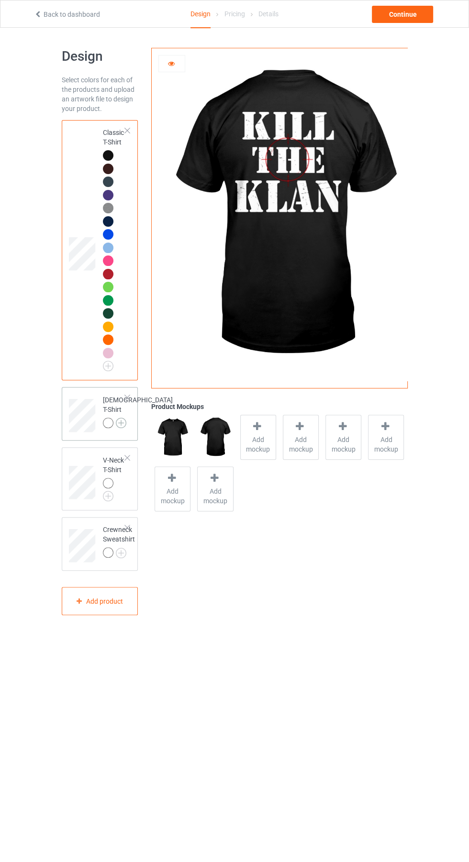
click at [116, 428] on img at bounding box center [121, 423] width 11 height 11
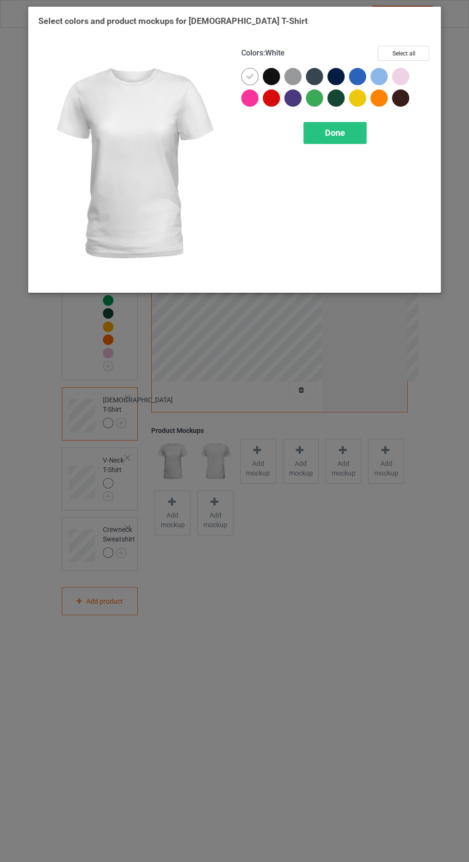
click at [269, 79] on div at bounding box center [271, 76] width 17 height 17
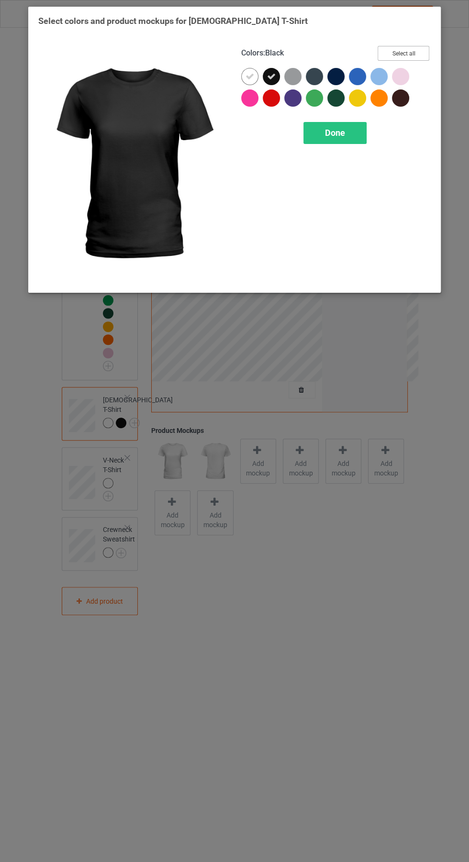
click at [405, 53] on button "Select all" at bounding box center [404, 53] width 52 height 15
click at [245, 77] on div at bounding box center [249, 76] width 17 height 17
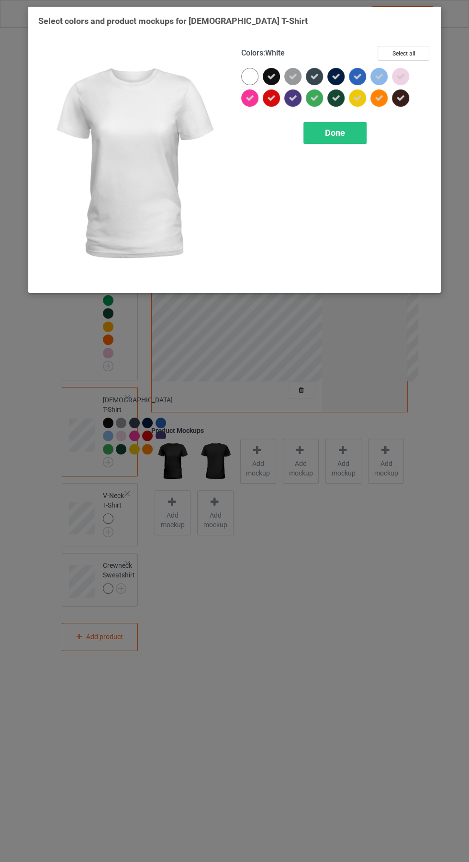
click at [400, 76] on icon at bounding box center [400, 76] width 9 height 9
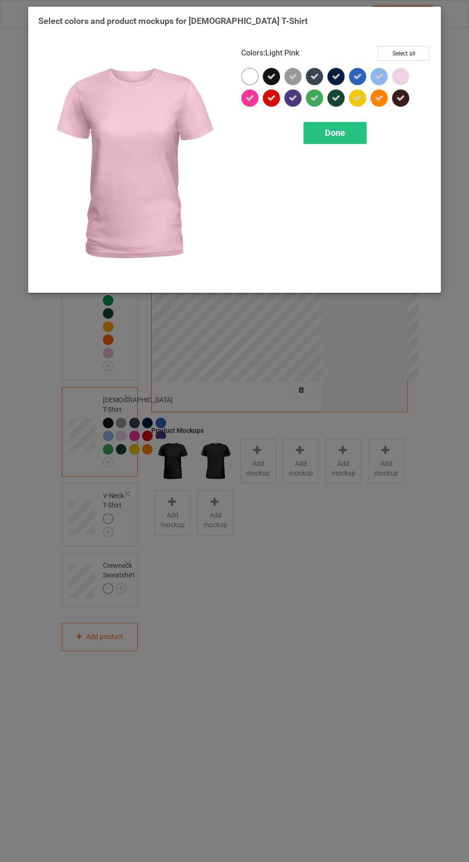
click at [405, 80] on div at bounding box center [400, 76] width 17 height 17
click at [350, 140] on div "Done" at bounding box center [334, 133] width 63 height 22
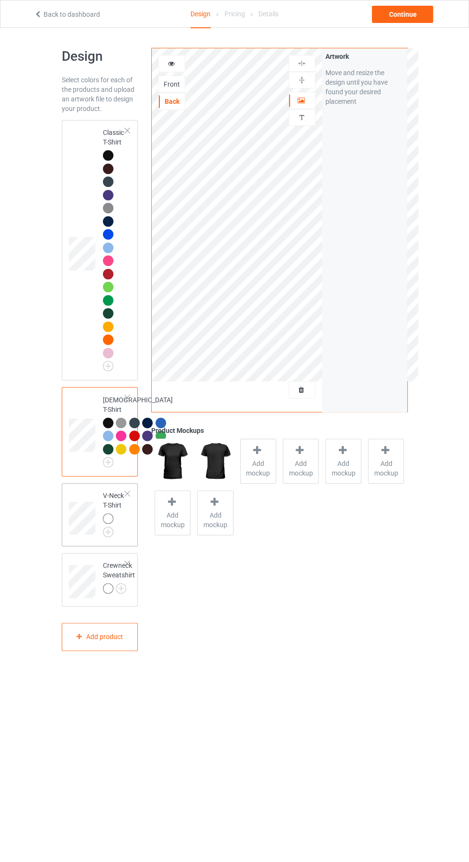
click at [121, 547] on div "V-Neck T-Shirt" at bounding box center [100, 514] width 77 height 63
click at [108, 537] on img at bounding box center [108, 532] width 11 height 11
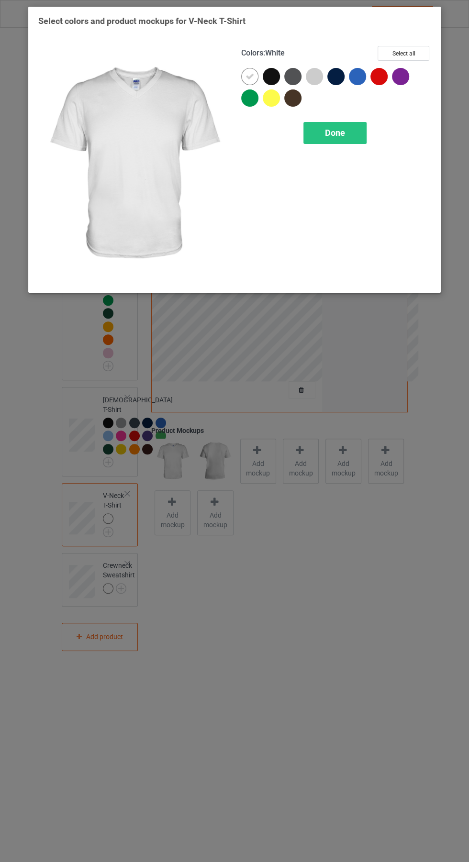
click at [280, 80] on div at bounding box center [274, 79] width 22 height 22
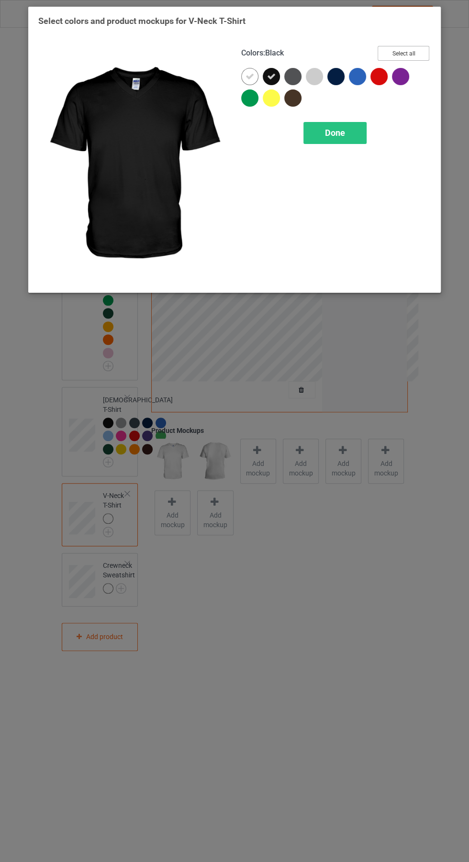
click at [408, 52] on button "Select all" at bounding box center [404, 53] width 52 height 15
click at [249, 76] on icon at bounding box center [250, 76] width 9 height 9
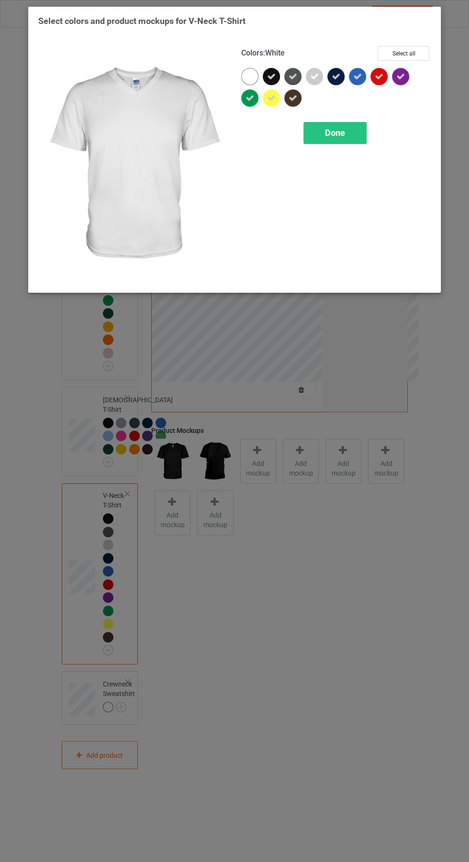
click at [318, 75] on icon at bounding box center [314, 76] width 9 height 9
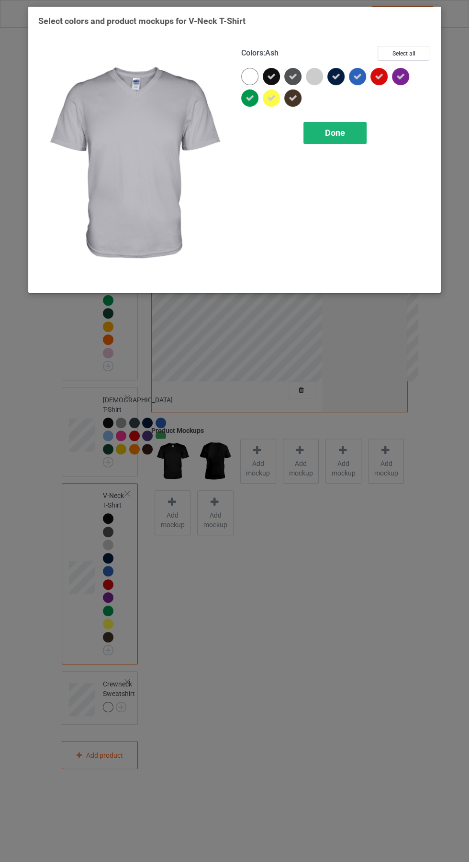
click at [343, 139] on div "Done" at bounding box center [334, 133] width 63 height 22
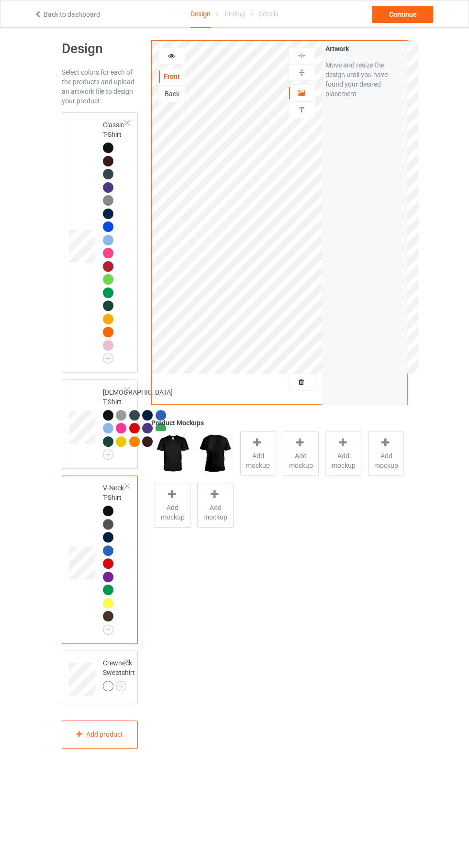
scroll to position [8, 0]
click at [123, 692] on img at bounding box center [121, 686] width 11 height 11
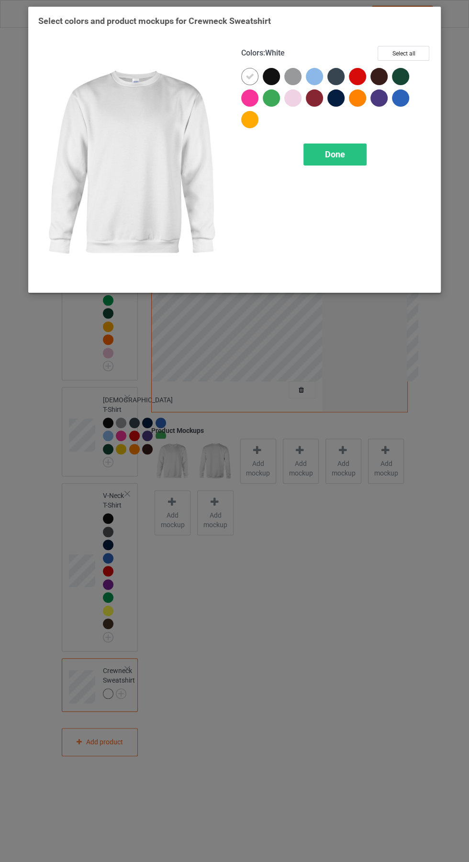
click at [268, 75] on div at bounding box center [271, 76] width 17 height 17
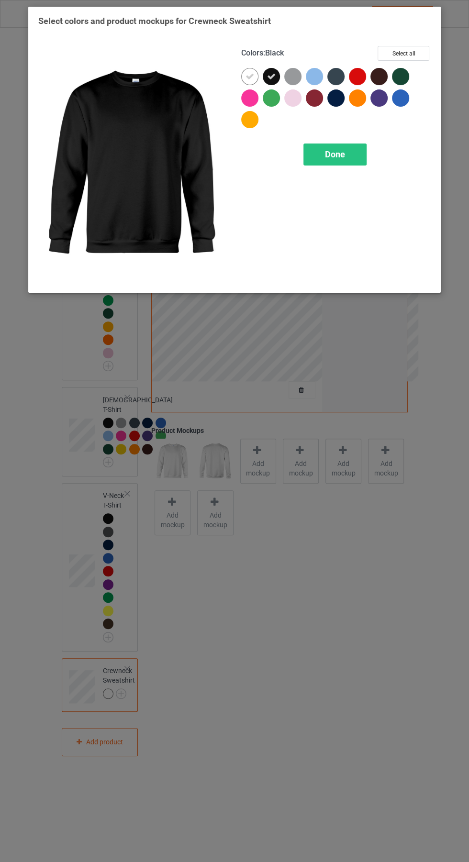
click at [249, 76] on icon at bounding box center [250, 76] width 9 height 9
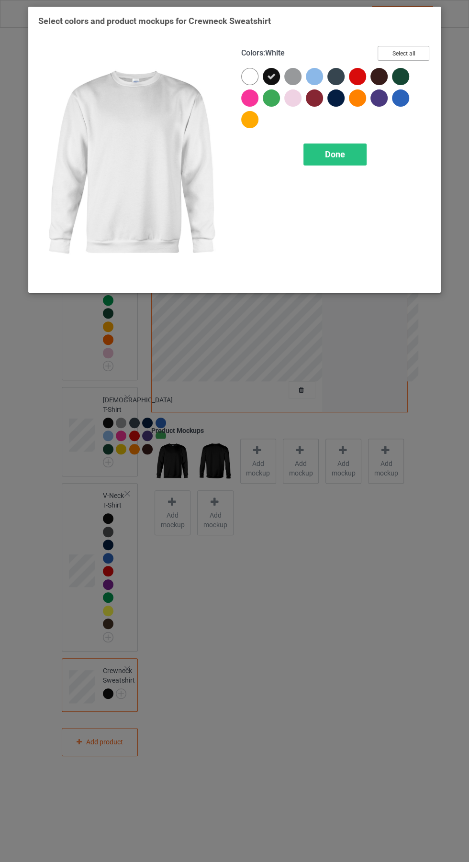
click at [408, 47] on button "Select all" at bounding box center [404, 53] width 52 height 15
click at [246, 76] on icon at bounding box center [250, 76] width 9 height 9
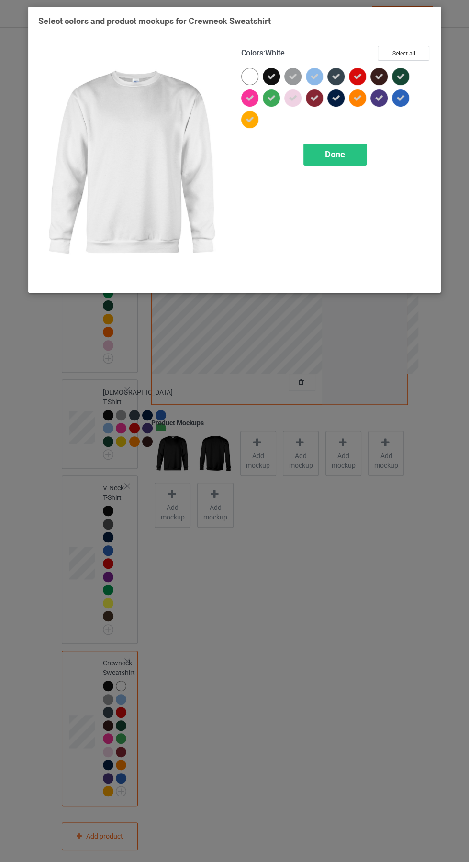
click at [293, 98] on icon at bounding box center [293, 98] width 9 height 9
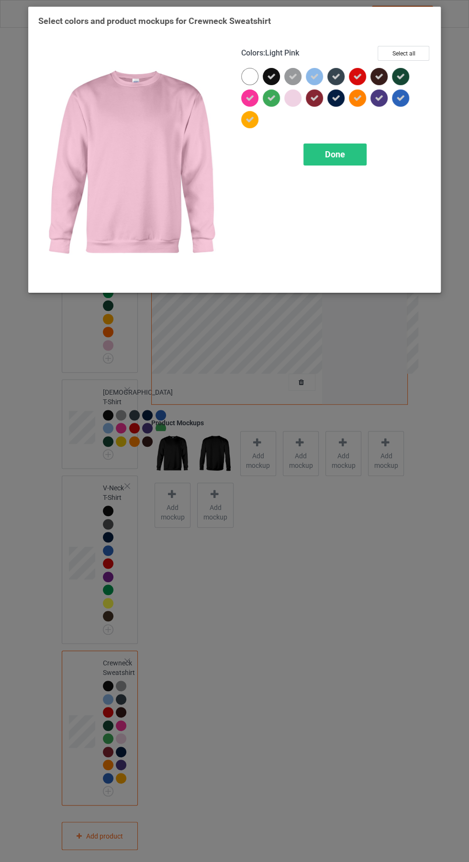
click at [312, 78] on icon at bounding box center [314, 76] width 9 height 9
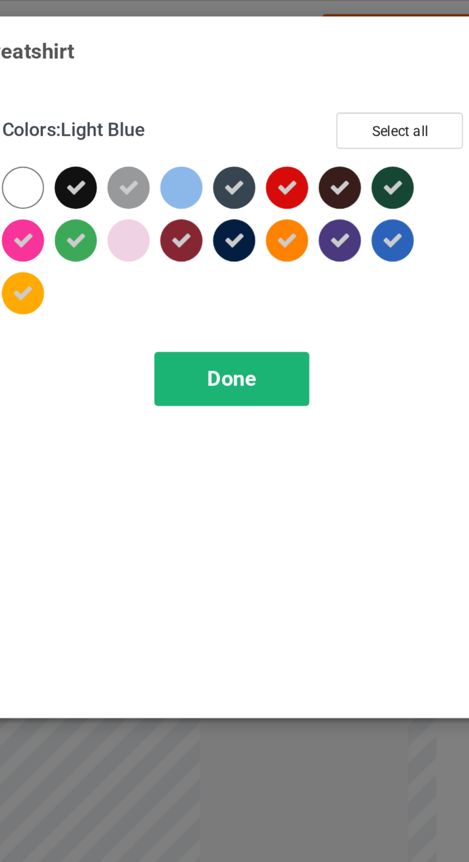
click at [354, 154] on div "Done" at bounding box center [334, 155] width 63 height 22
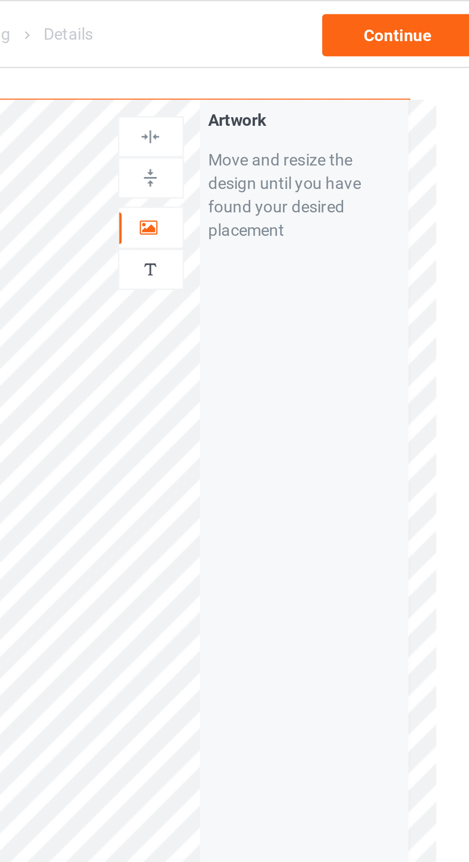
scroll to position [8, 0]
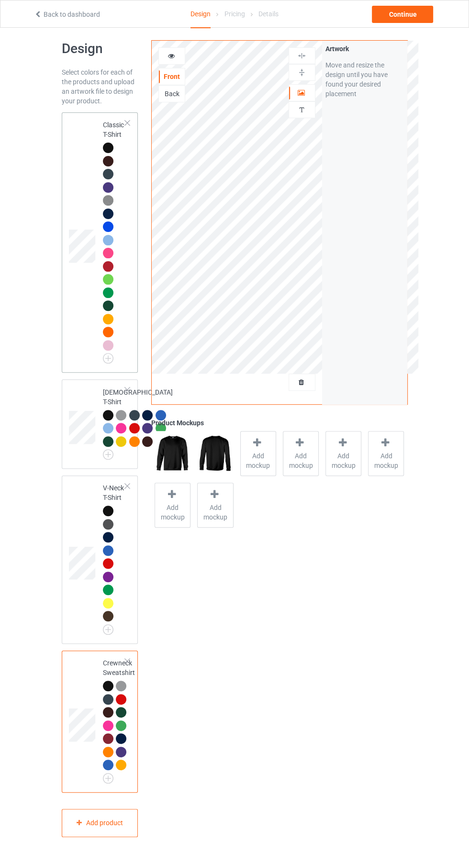
click at [85, 168] on td at bounding box center [83, 242] width 29 height 253
click at [264, 458] on span "Add mockup" at bounding box center [258, 460] width 35 height 19
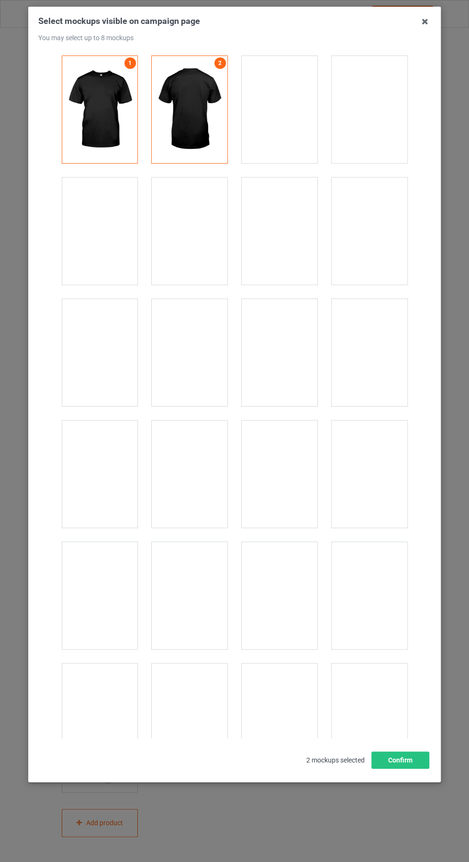
click at [201, 474] on div at bounding box center [190, 474] width 76 height 107
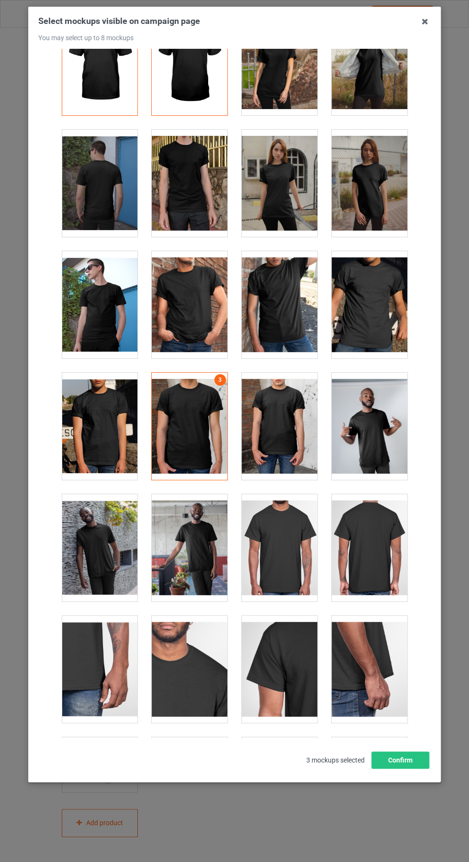
scroll to position [10, 0]
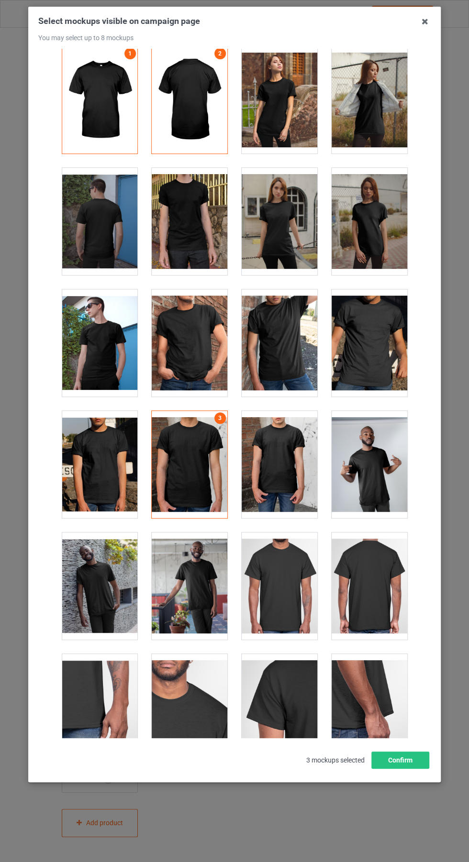
click at [289, 229] on div at bounding box center [280, 221] width 76 height 107
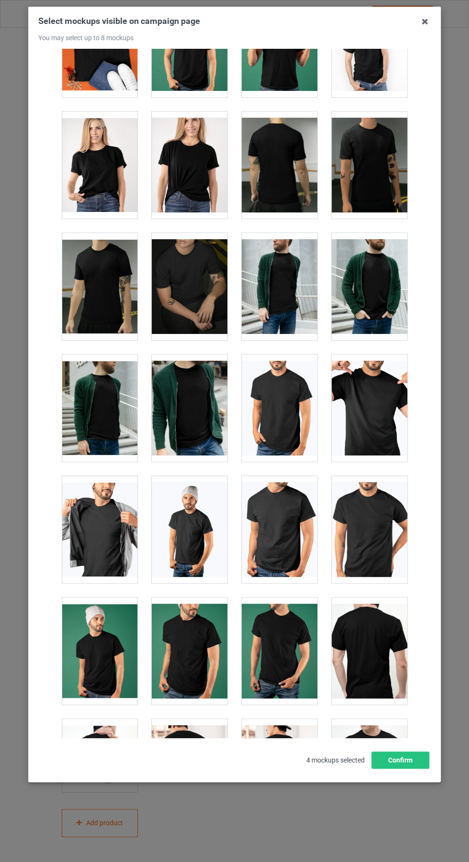
scroll to position [1716, 0]
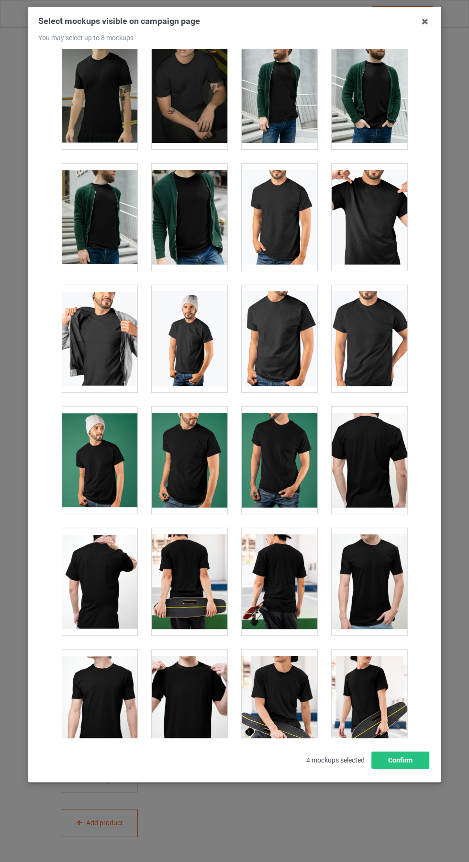
click at [197, 574] on div at bounding box center [190, 581] width 76 height 107
click at [191, 563] on div at bounding box center [190, 581] width 76 height 107
click at [283, 582] on div at bounding box center [280, 581] width 76 height 107
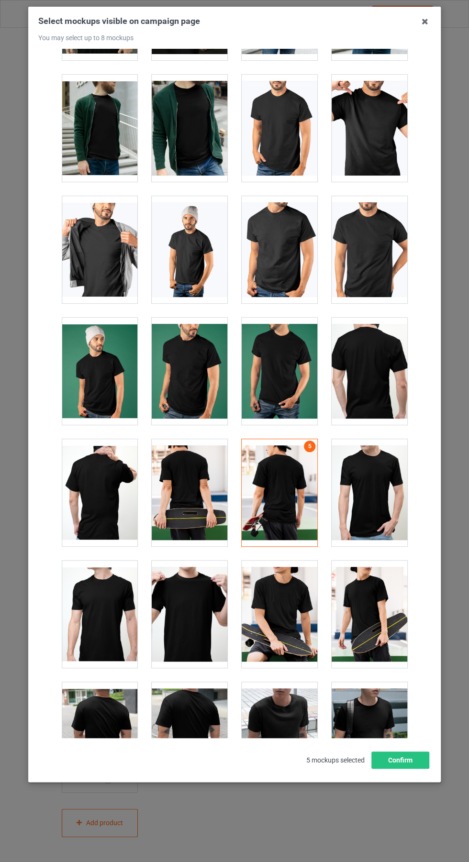
scroll to position [1834, 0]
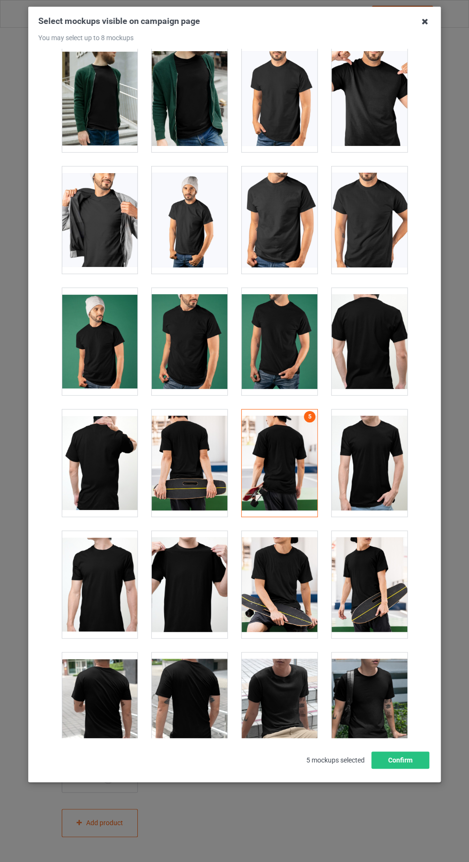
click at [425, 22] on icon at bounding box center [424, 21] width 15 height 15
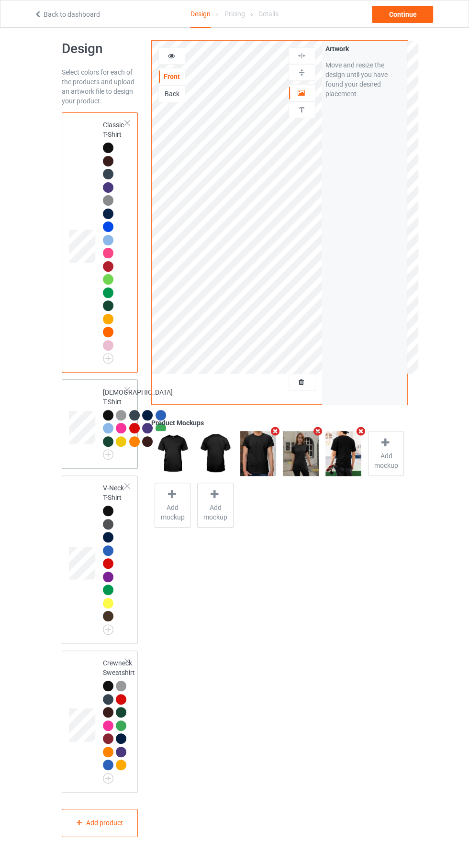
click at [129, 421] on div at bounding box center [134, 415] width 11 height 11
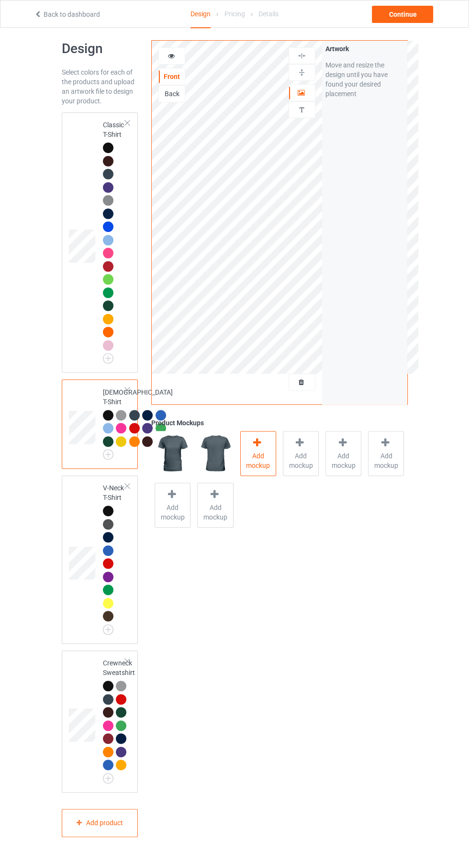
click at [258, 449] on div at bounding box center [257, 444] width 13 height 14
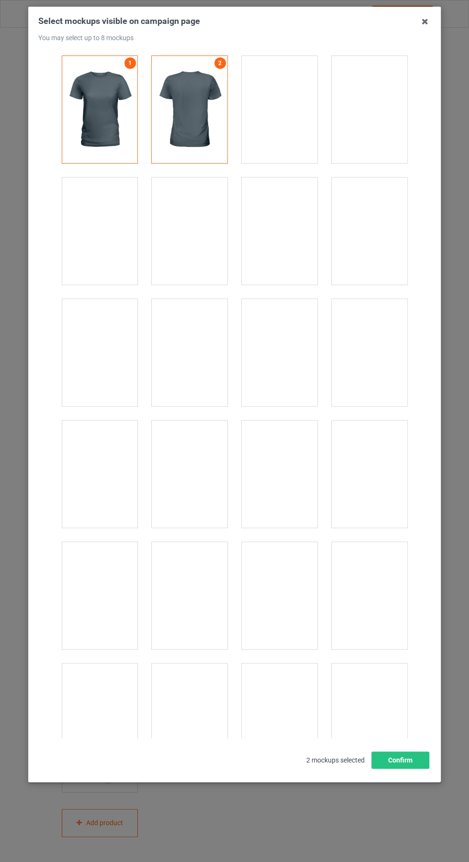
click at [286, 249] on div at bounding box center [280, 231] width 76 height 107
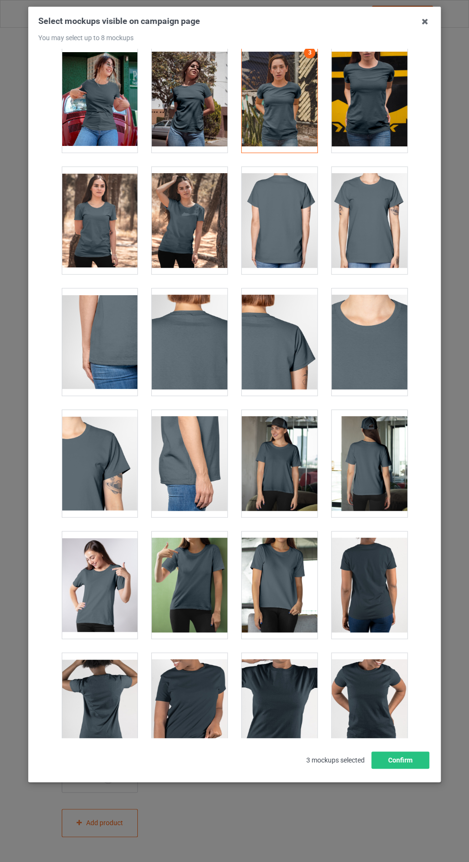
scroll to position [144, 0]
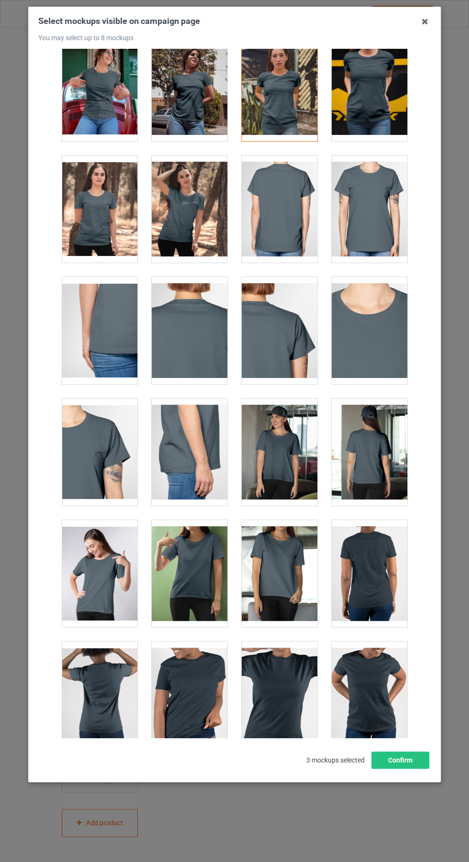
click at [369, 461] on div at bounding box center [370, 452] width 76 height 107
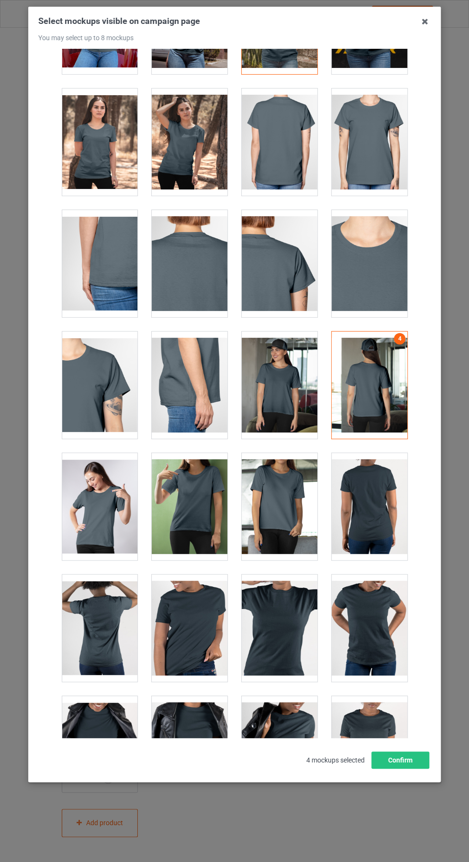
scroll to position [232, 0]
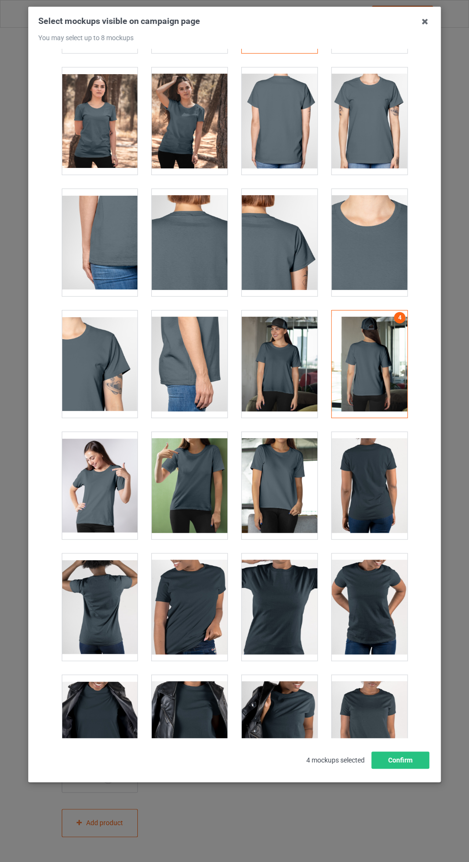
click at [112, 614] on div at bounding box center [100, 607] width 76 height 107
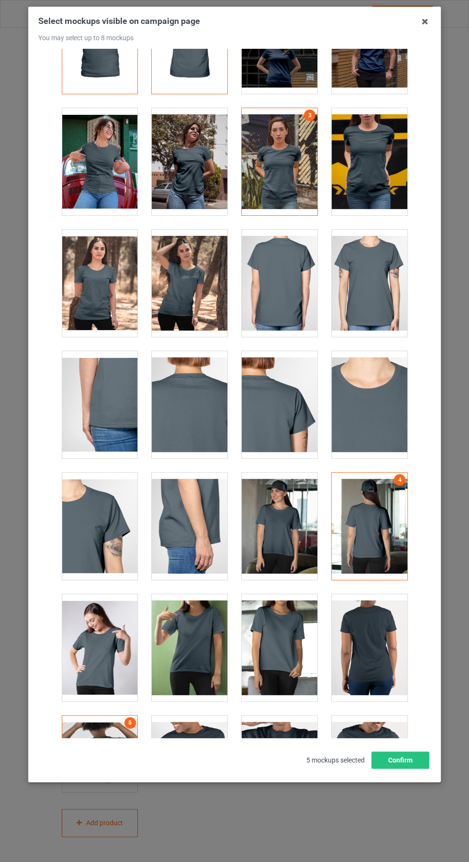
scroll to position [0, 0]
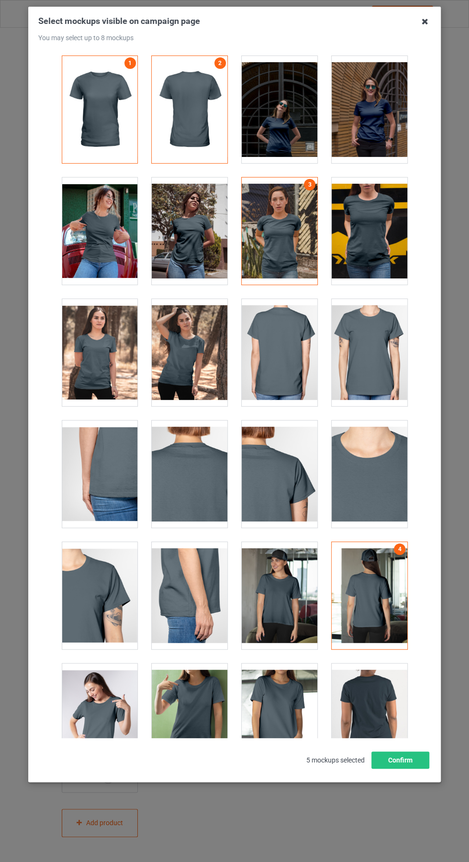
click at [419, 22] on icon at bounding box center [424, 21] width 15 height 15
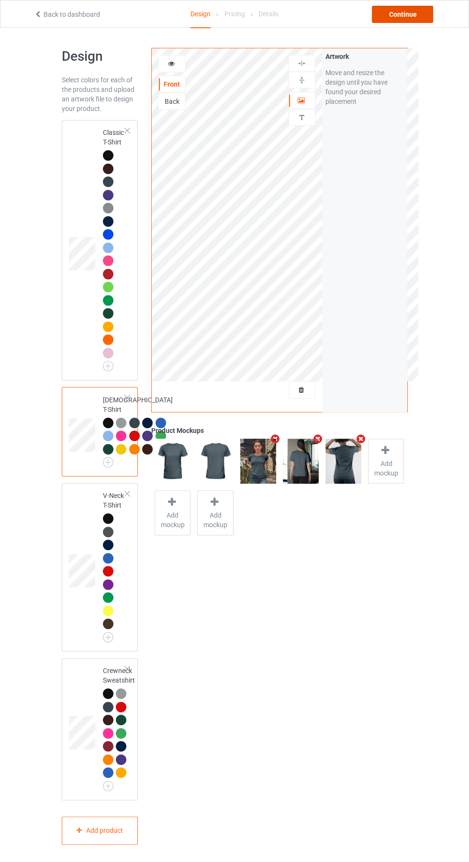
click at [408, 10] on div "Continue" at bounding box center [402, 14] width 61 height 17
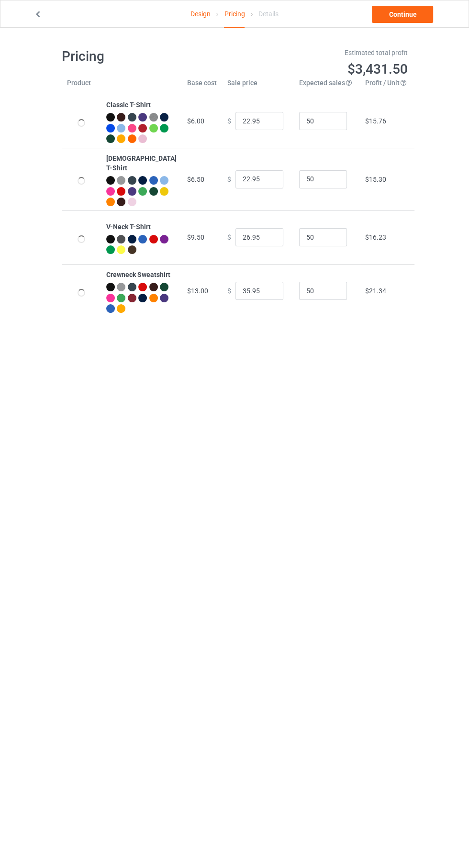
type input "26.95"
type input "30.95"
type input "39.95"
click at [239, 125] on input "26.95" at bounding box center [259, 121] width 48 height 18
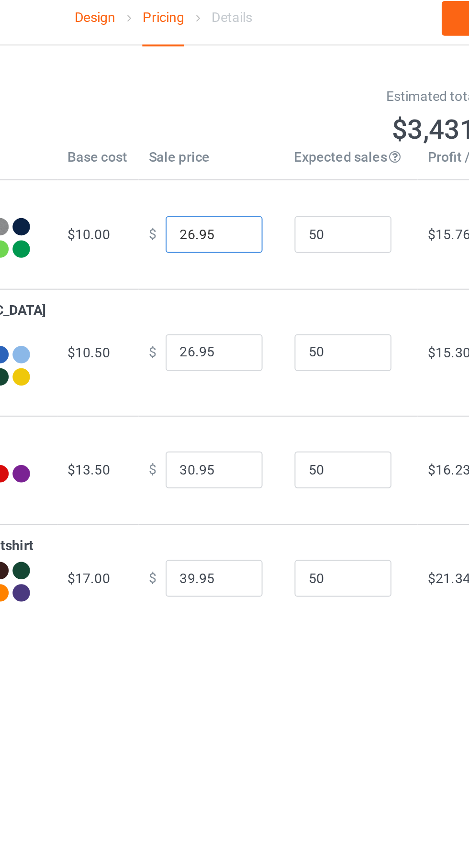
click at [237, 126] on input "26.95" at bounding box center [259, 121] width 48 height 18
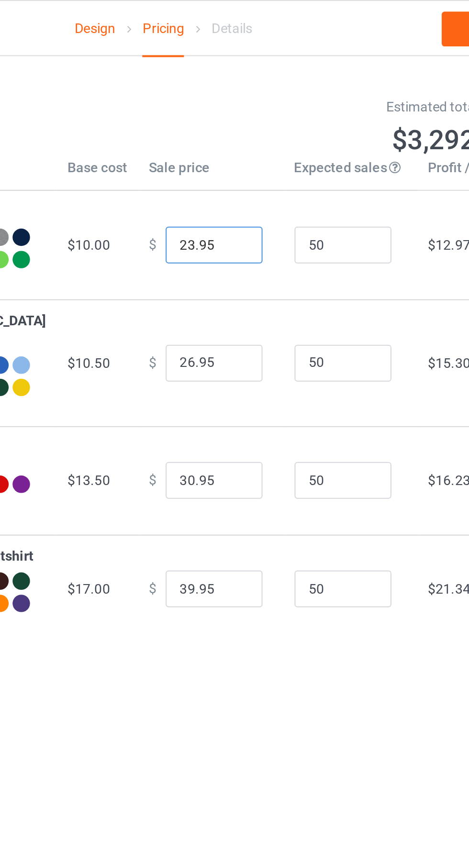
type input "23.95"
click at [239, 188] on input "26.95" at bounding box center [259, 179] width 48 height 18
click at [235, 185] on input "26.95" at bounding box center [259, 179] width 48 height 18
click at [235, 187] on input "26.95" at bounding box center [259, 179] width 48 height 18
click at [235, 186] on input "26.95" at bounding box center [259, 179] width 48 height 18
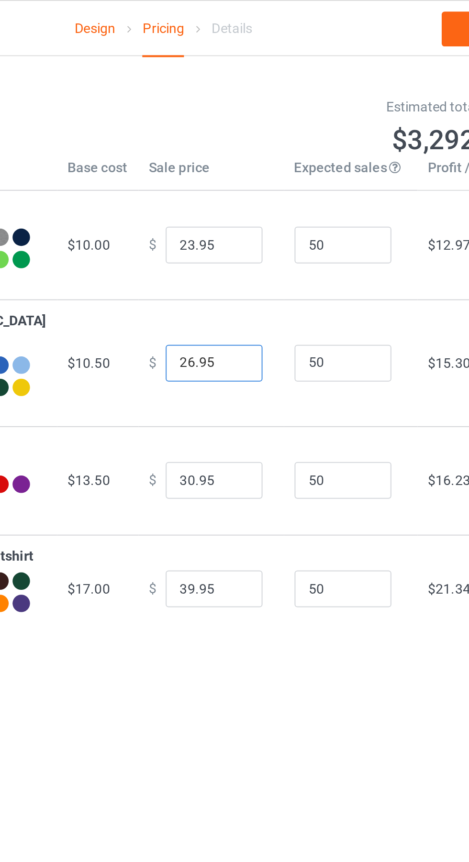
click at [235, 184] on input "26.95" at bounding box center [259, 179] width 48 height 18
click at [238, 187] on input "26.95" at bounding box center [259, 179] width 48 height 18
type input "23.95"
click at [237, 240] on input "30.95" at bounding box center [259, 237] width 48 height 18
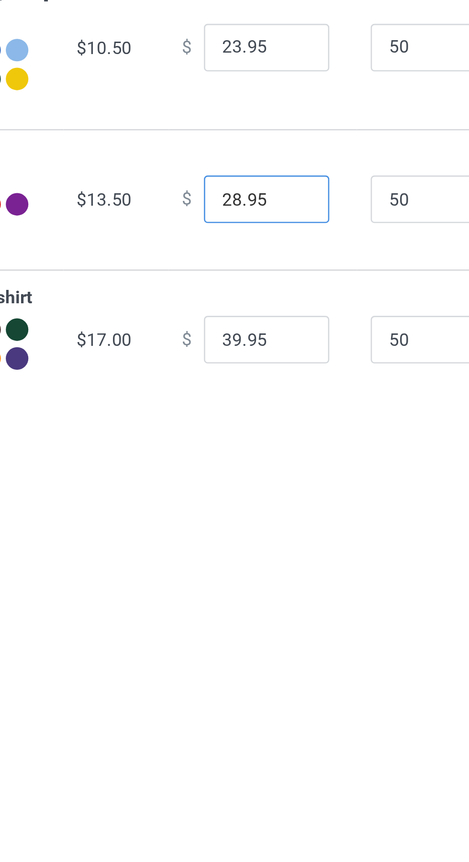
type input "28.95"
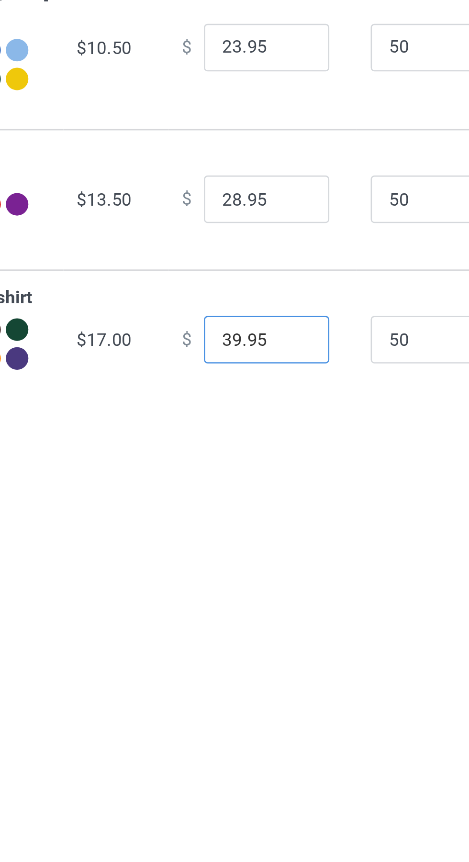
click at [237, 297] on input "39.95" at bounding box center [259, 291] width 48 height 18
type input "38.95"
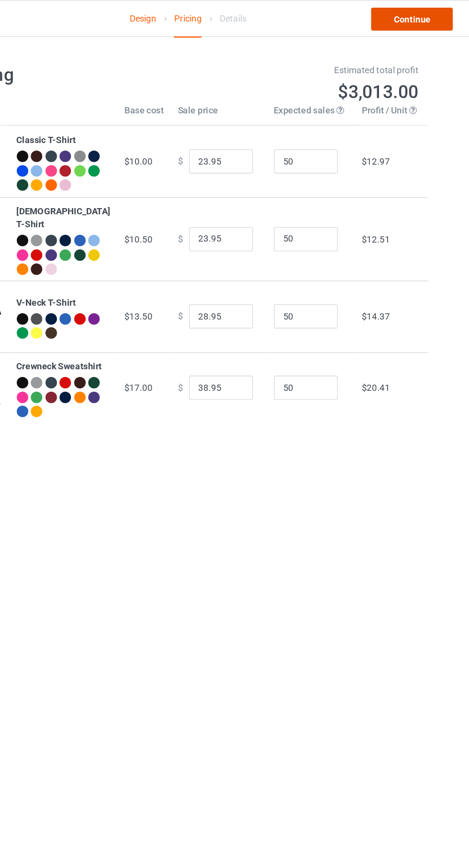
click at [399, 13] on link "Continue" at bounding box center [402, 14] width 61 height 17
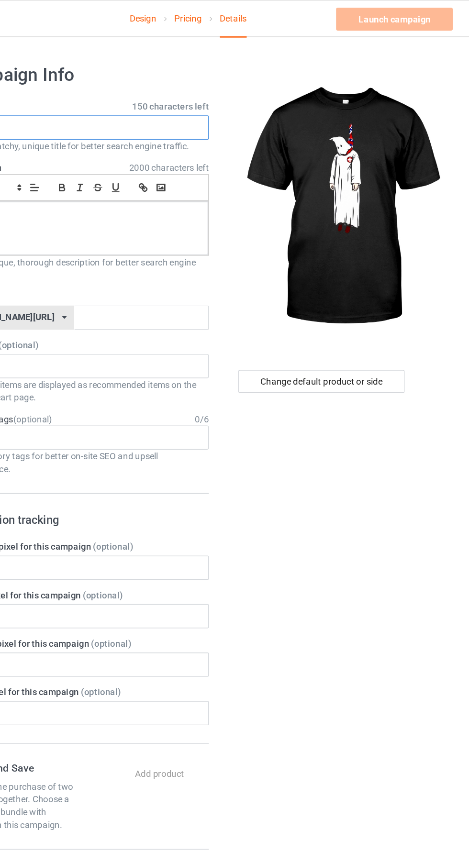
click at [197, 92] on input "text" at bounding box center [156, 96] width 189 height 18
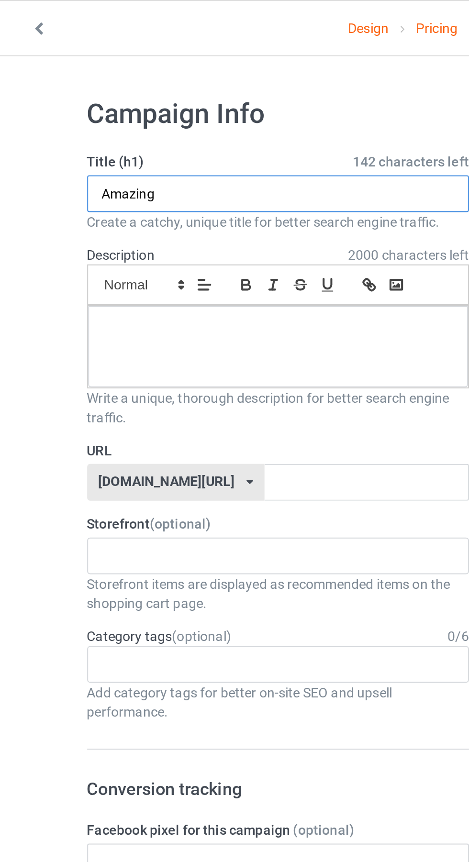
type input "Amazing"
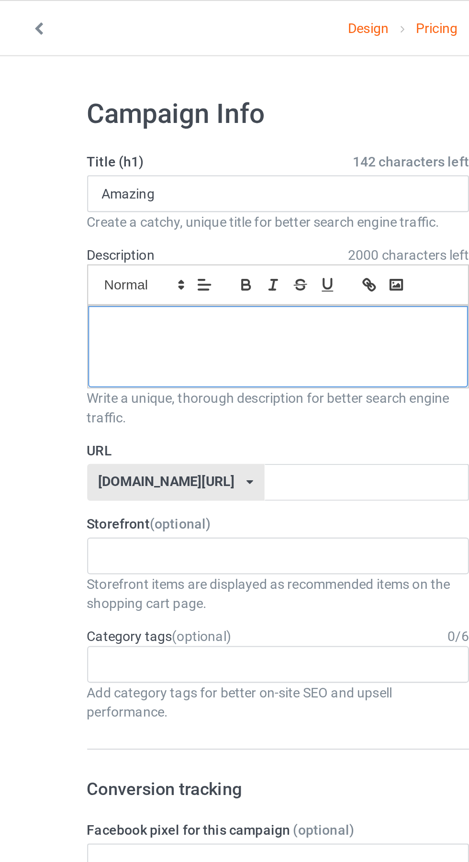
click at [180, 178] on div at bounding box center [156, 171] width 188 height 40
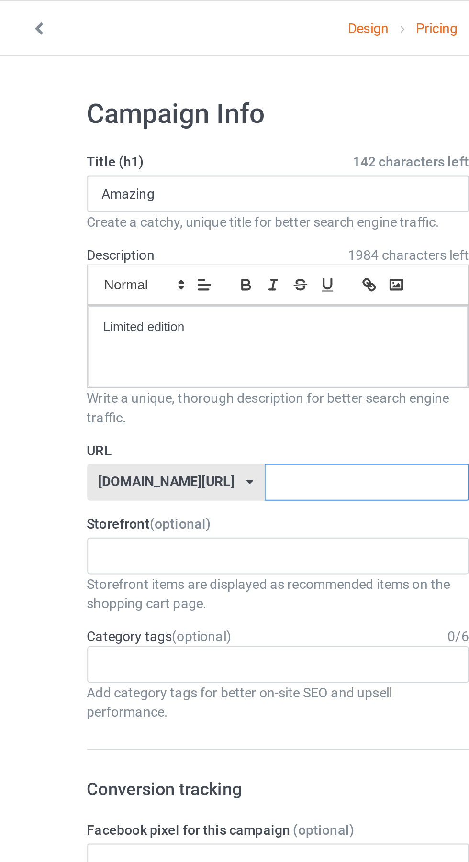
click at [198, 235] on input "text" at bounding box center [199, 238] width 101 height 18
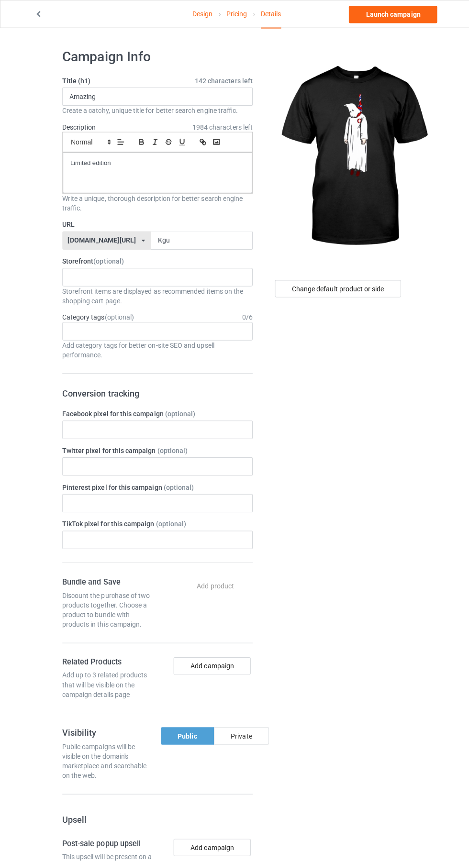
click at [243, 723] on div "Private" at bounding box center [239, 729] width 55 height 17
click at [213, 234] on input "Kgu" at bounding box center [199, 238] width 101 height 18
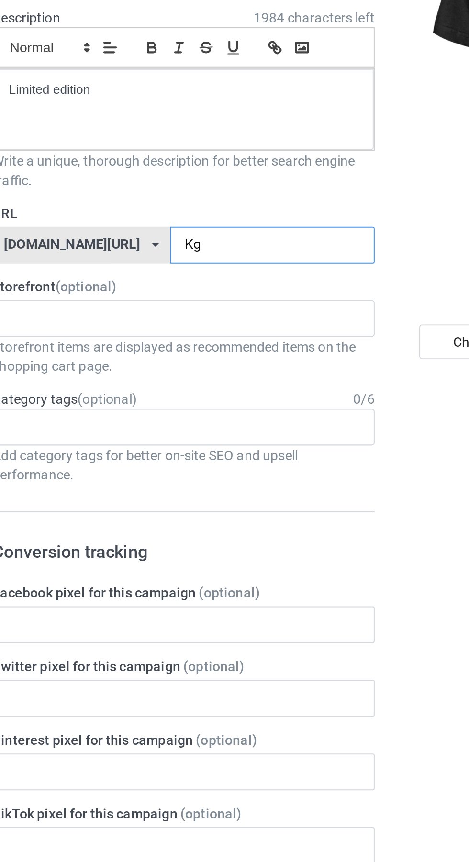
click at [207, 238] on input "Kg" at bounding box center [199, 238] width 101 height 18
type input "Km"
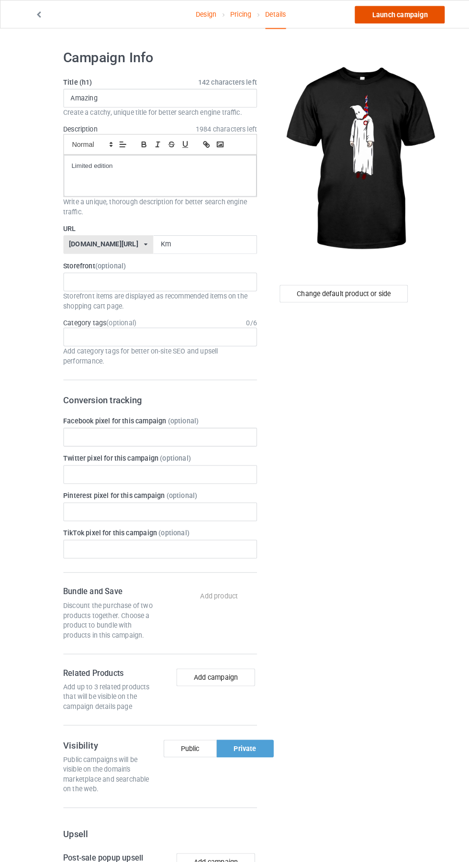
click at [417, 21] on link "Launch campaign" at bounding box center [390, 14] width 88 height 17
